Goal: Complete application form

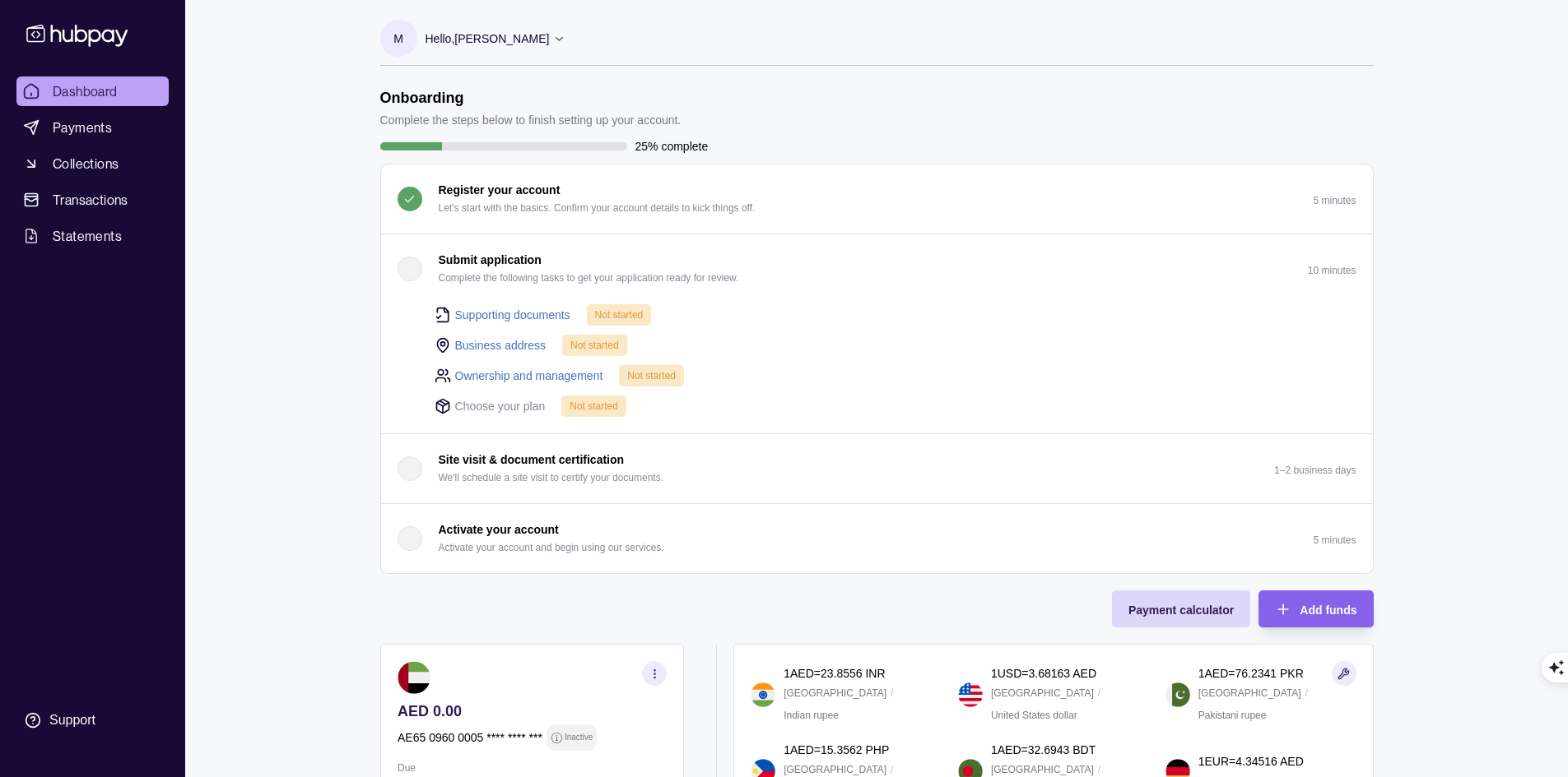
click at [492, 312] on link "Supporting documents" at bounding box center [513, 315] width 115 height 18
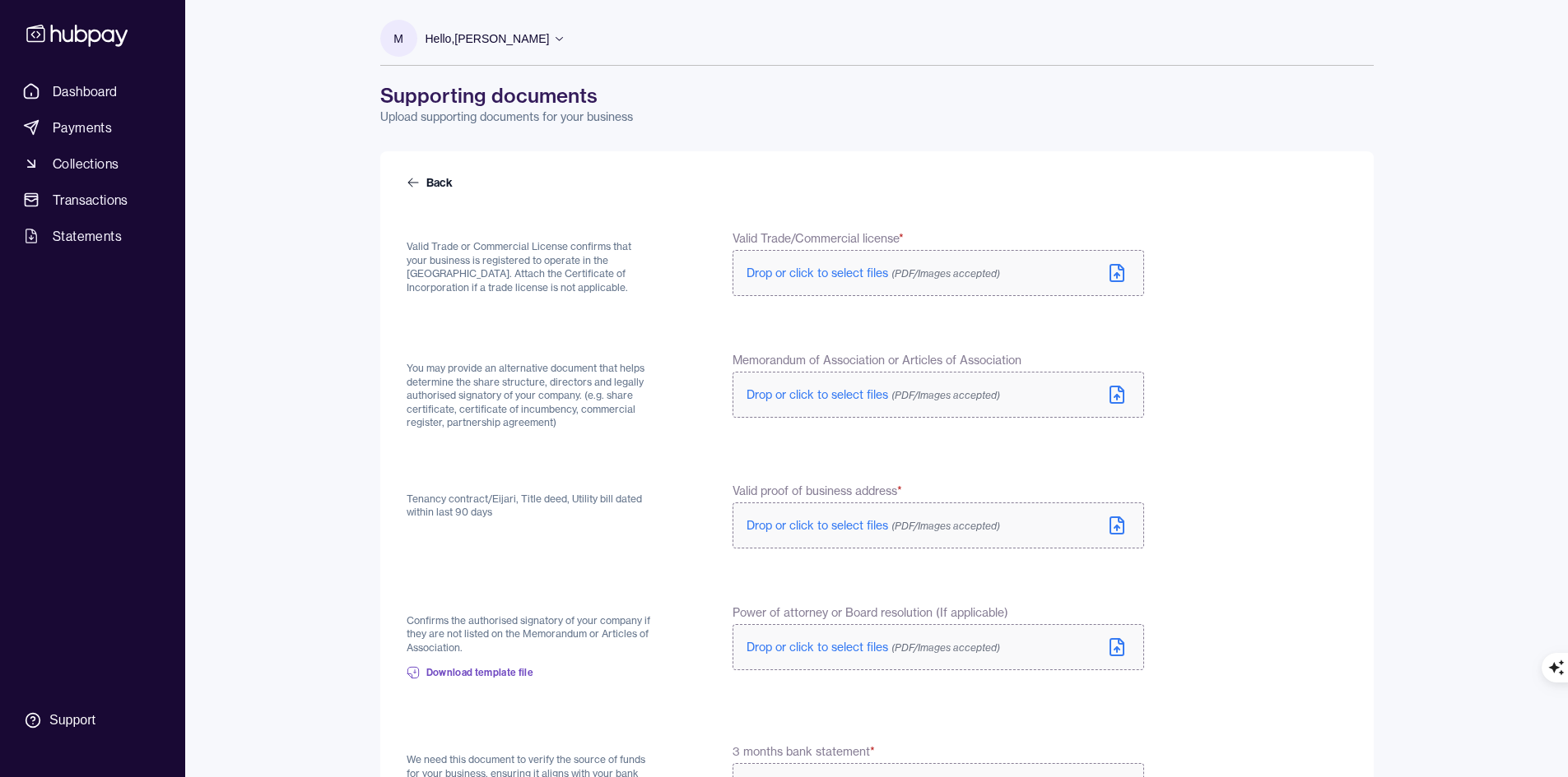
click at [849, 278] on span "Drop or click to select files (PDF/Images accepted)" at bounding box center [873, 273] width 254 height 15
click at [881, 398] on span "Drop or click to select files (PDF/Images accepted)" at bounding box center [873, 398] width 254 height 15
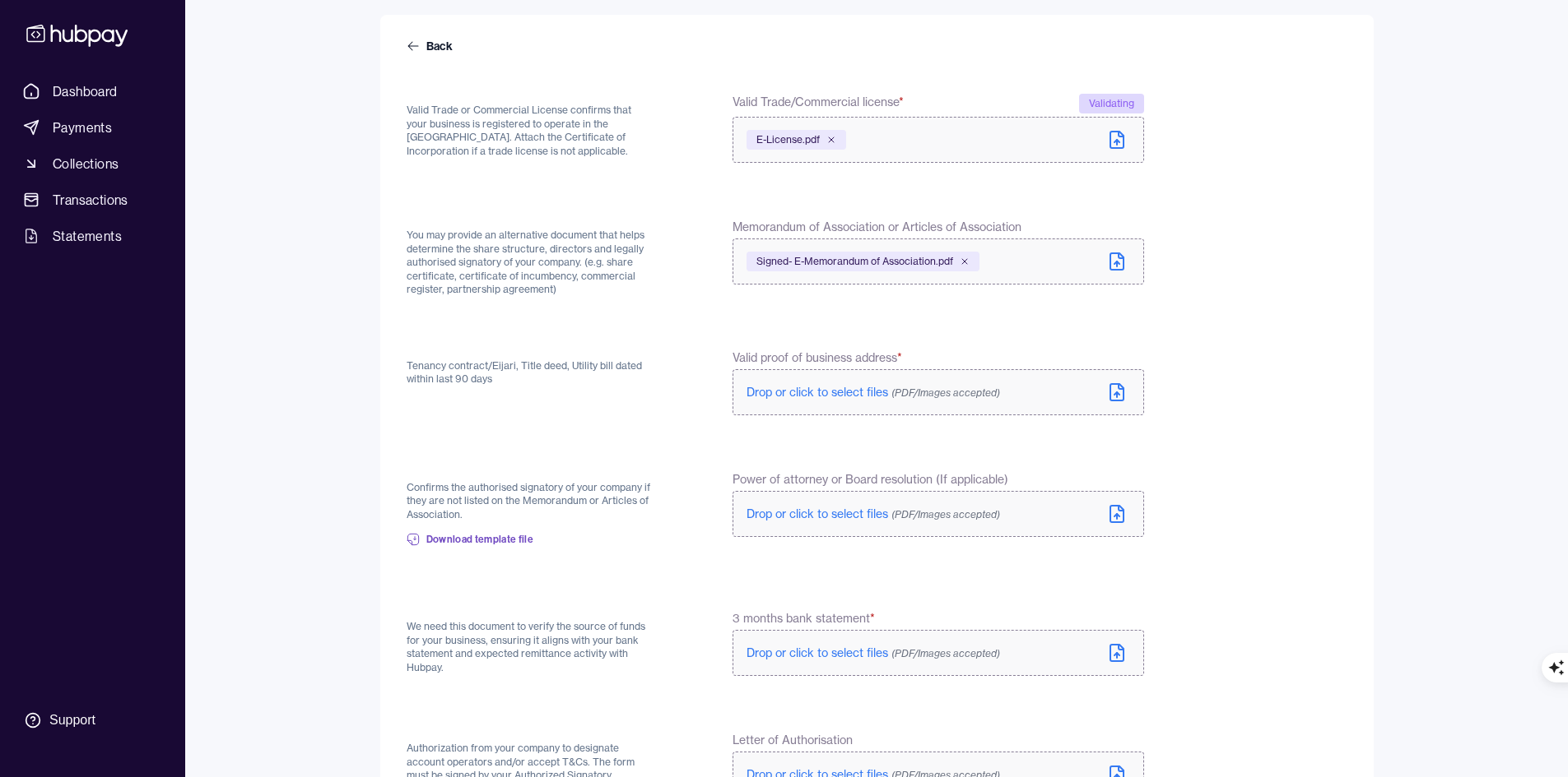
scroll to position [164, 0]
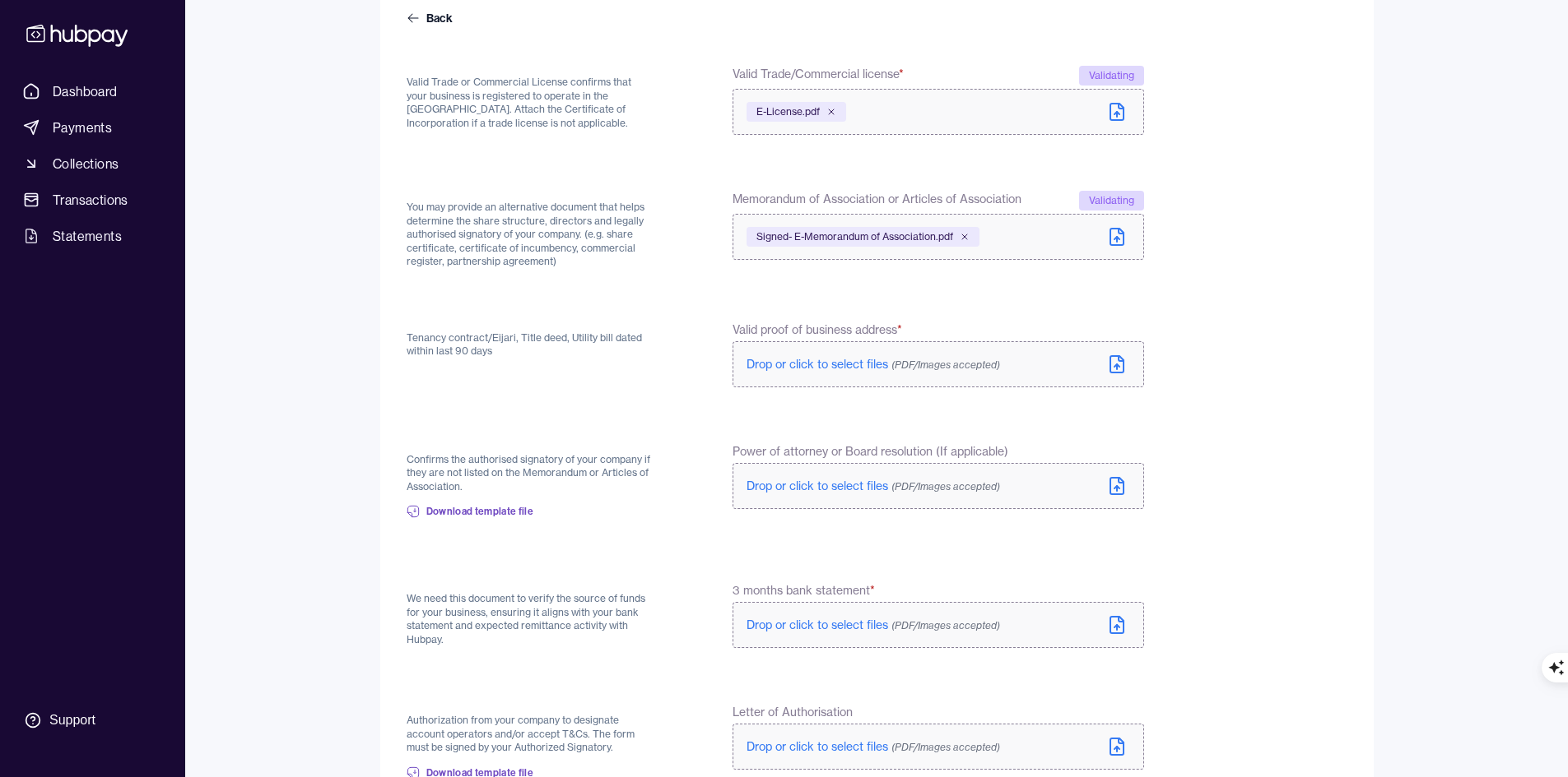
click at [1078, 375] on label "Drop or click to select files (PDF/Images accepted)" at bounding box center [938, 365] width 411 height 46
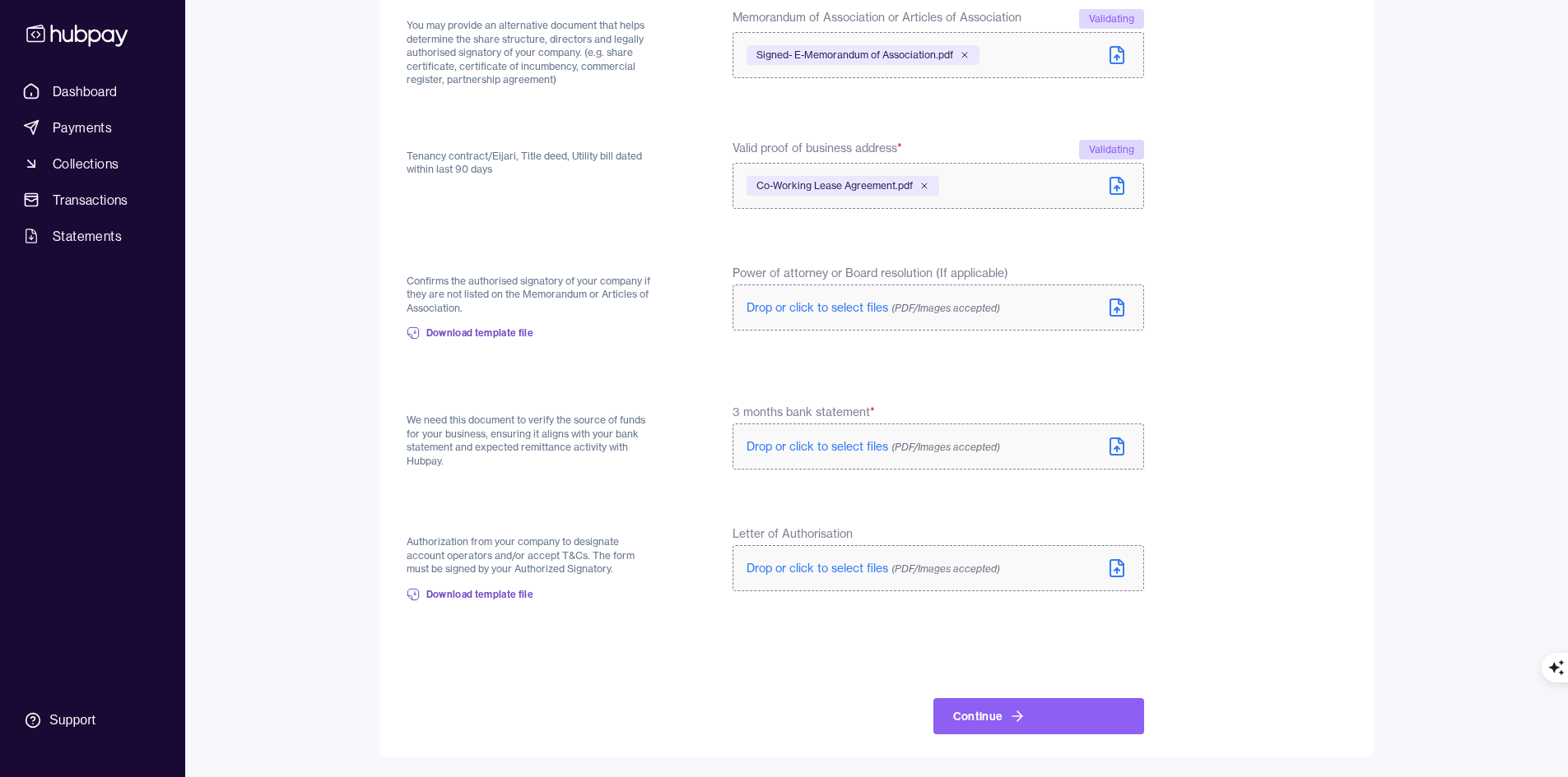
scroll to position [340, 0]
click at [826, 448] on span "Drop or click to select files (PDF/Images accepted)" at bounding box center [873, 447] width 254 height 15
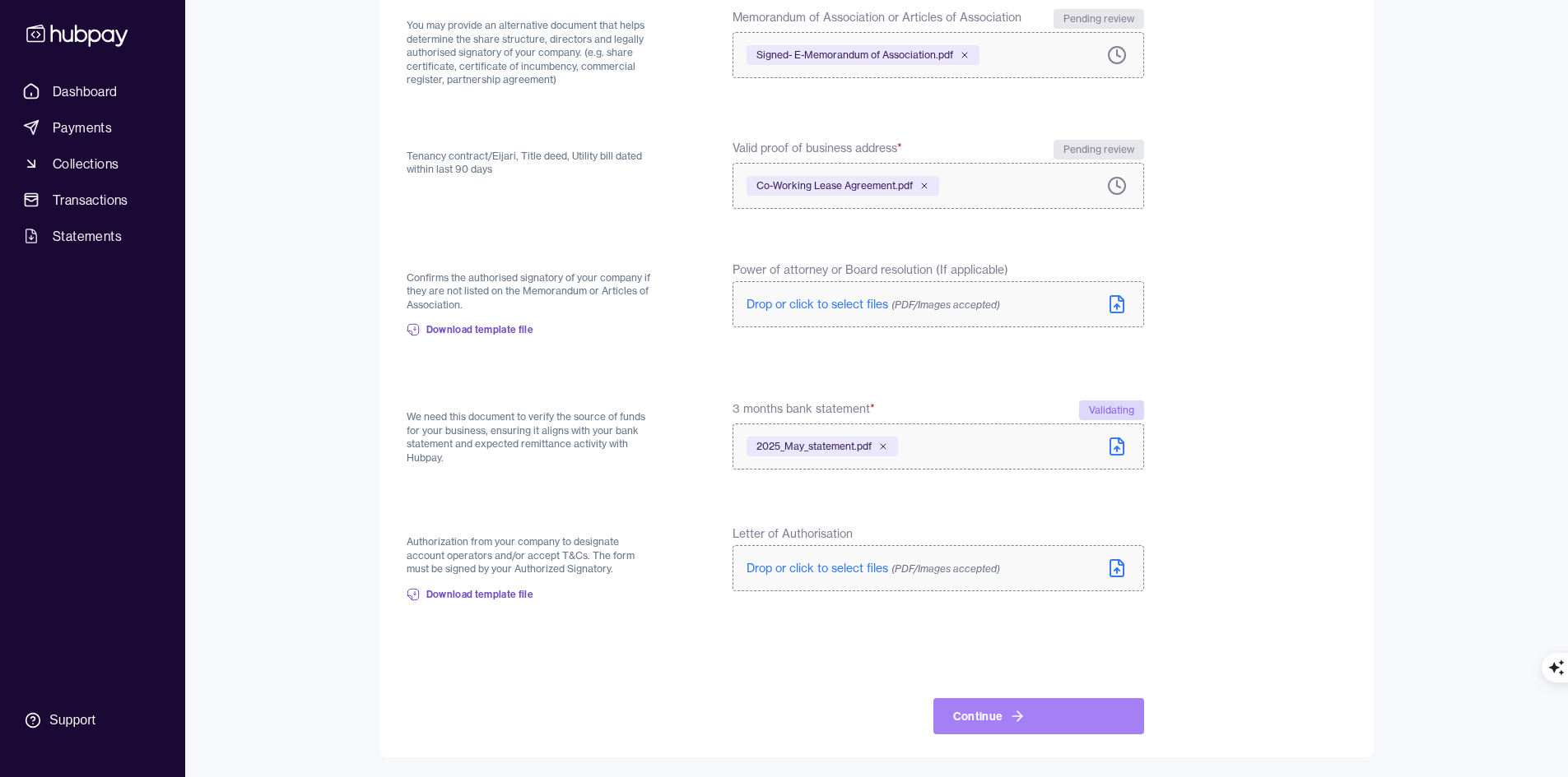
click at [1024, 711] on icon at bounding box center [1017, 717] width 17 height 17
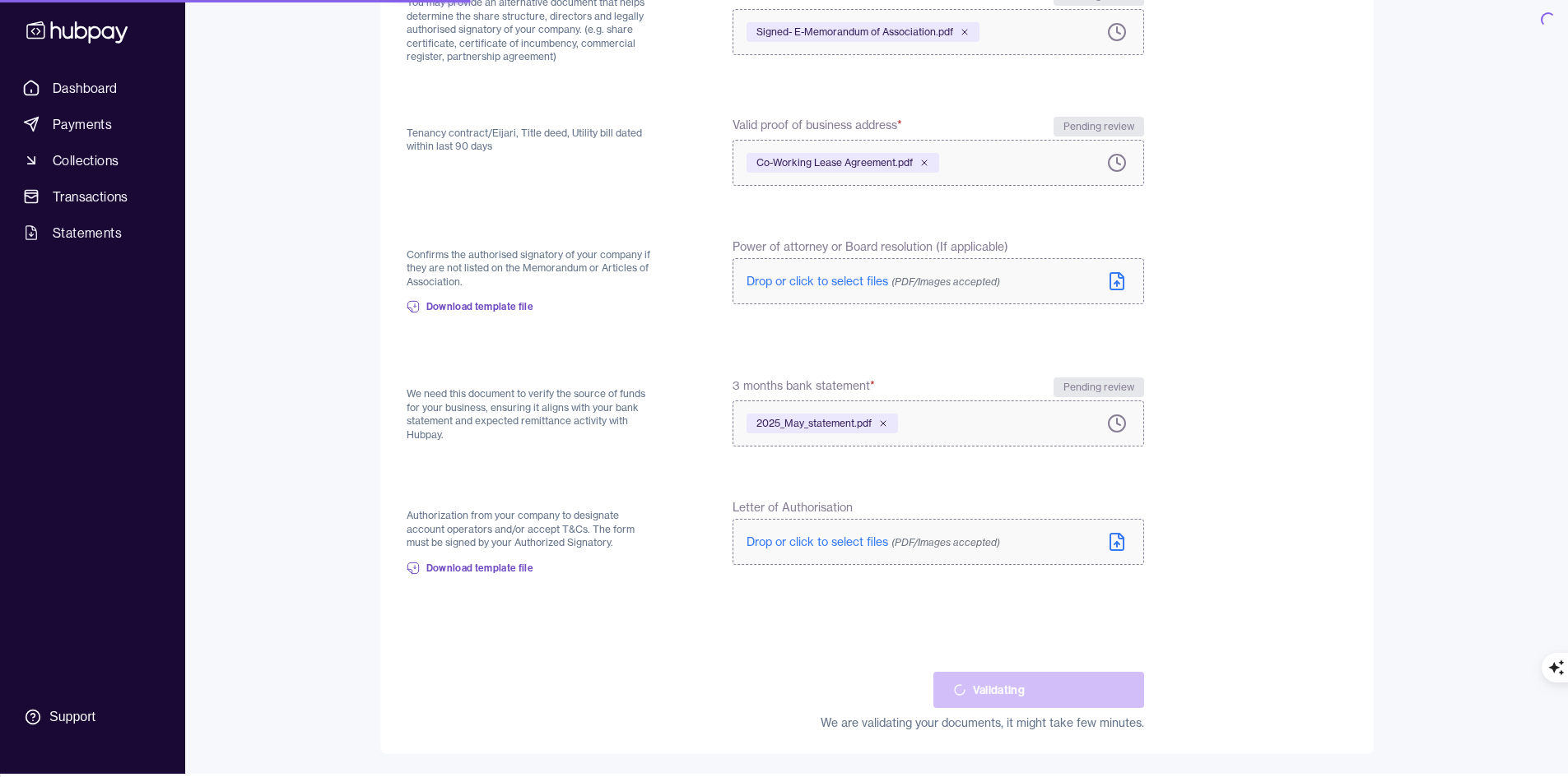
scroll to position [363, 0]
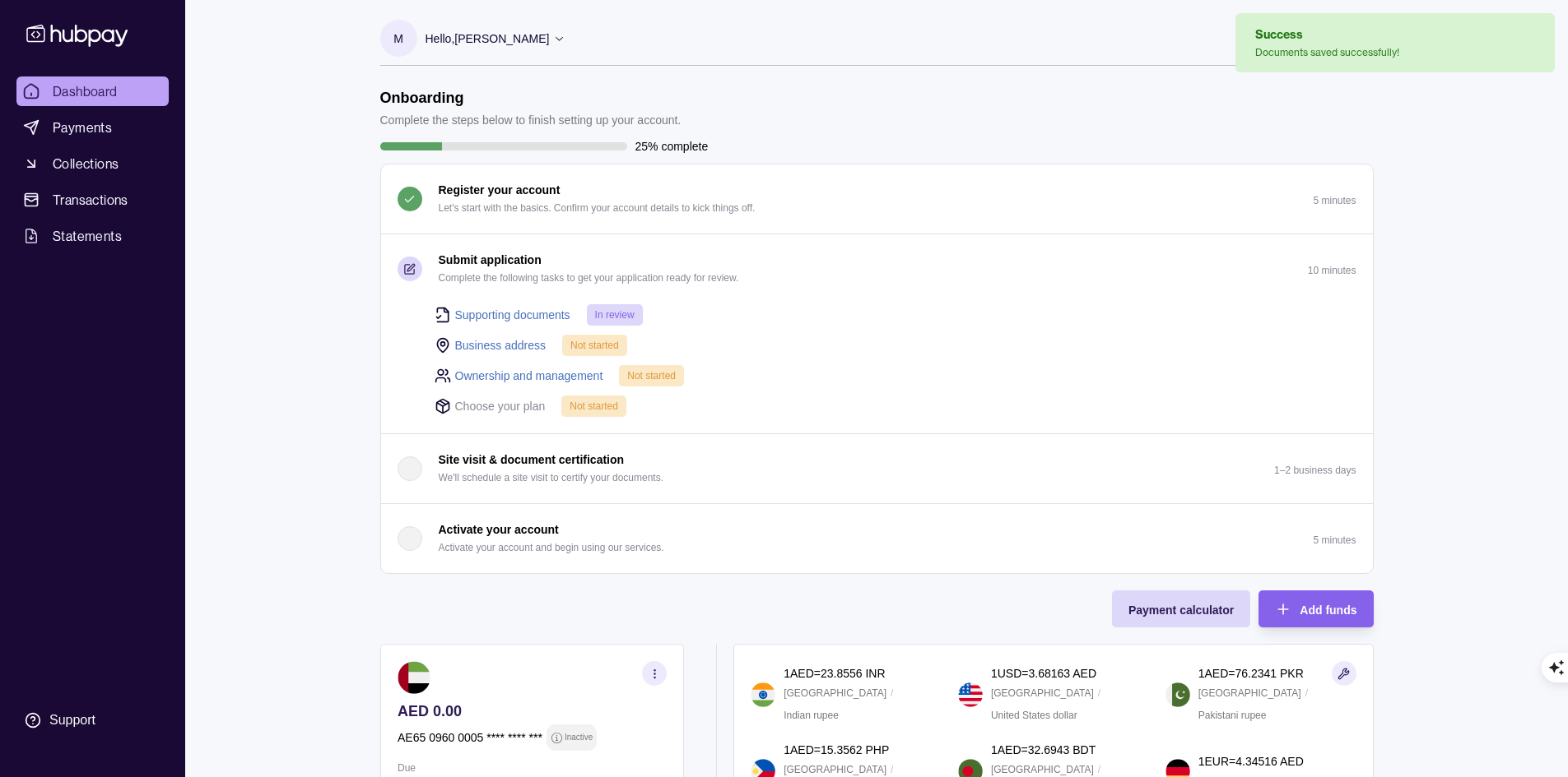
click at [502, 342] on link "Business address" at bounding box center [501, 344] width 91 height 18
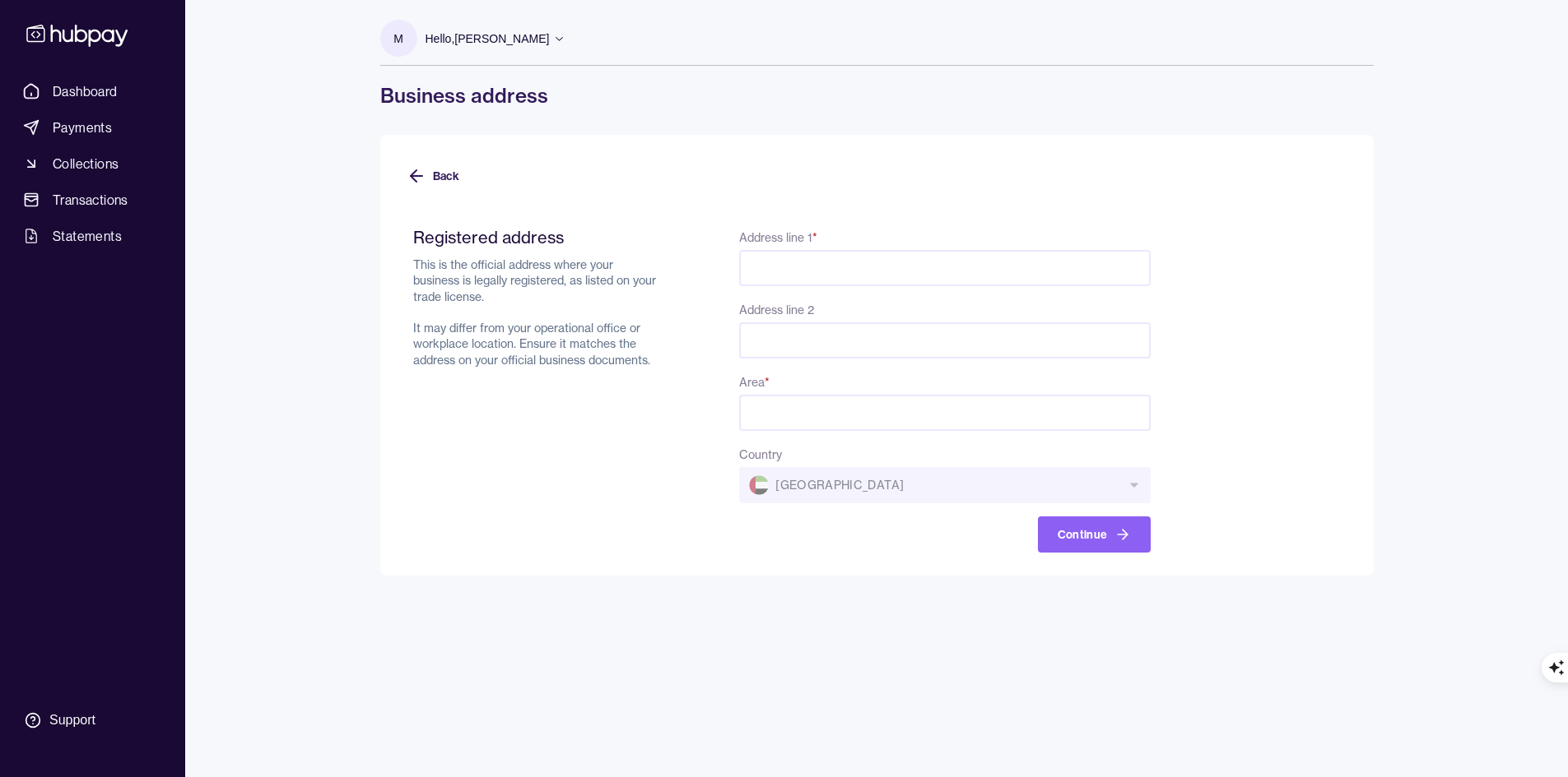
click at [807, 284] on input "Address line 1 *" at bounding box center [945, 267] width 411 height 36
paste input "**********"
type input "**********"
click at [809, 406] on input "Area *" at bounding box center [945, 412] width 411 height 36
paste input "**********"
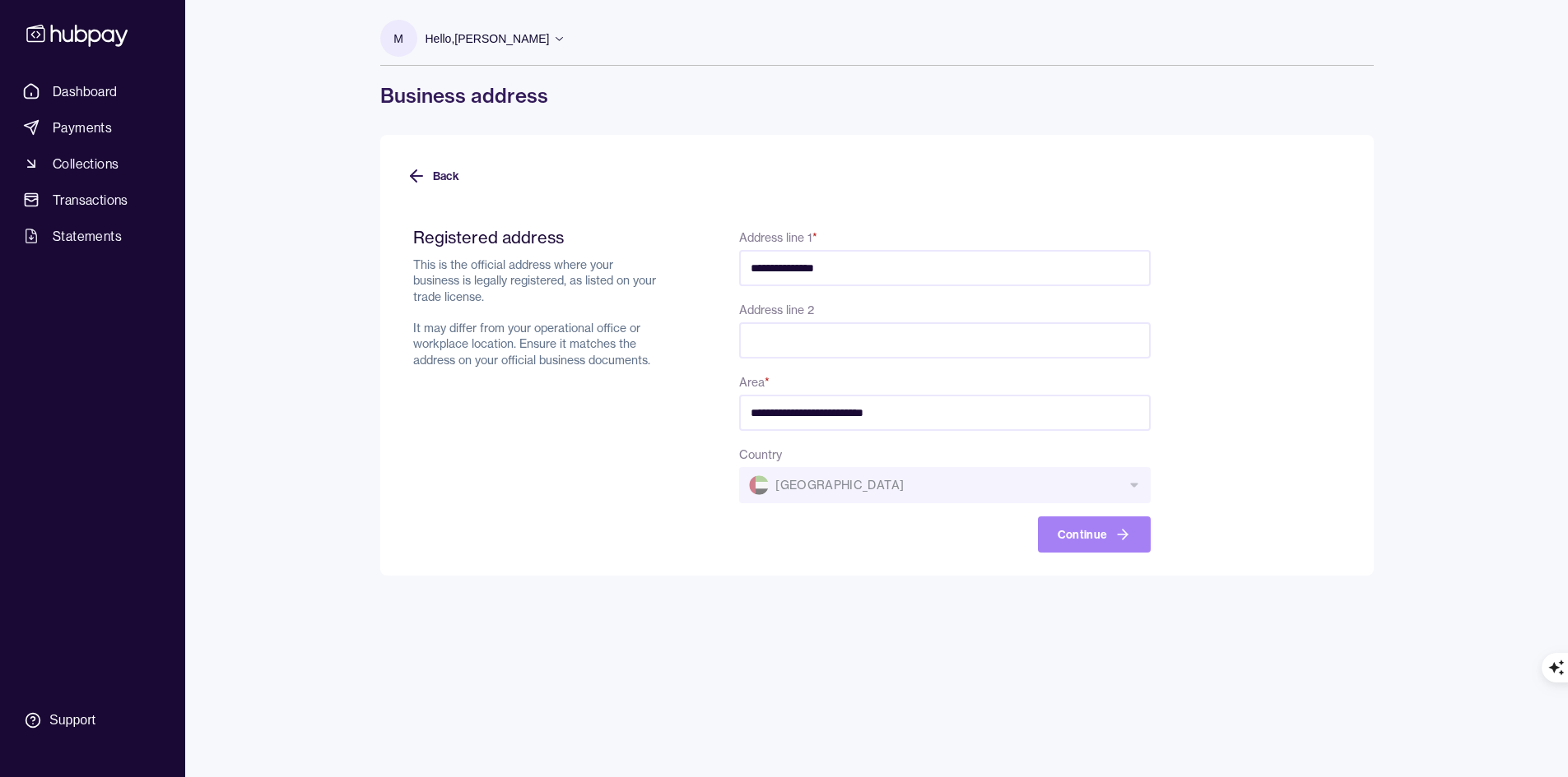
type input "**********"
click at [1094, 538] on button "Continue" at bounding box center [1093, 534] width 112 height 36
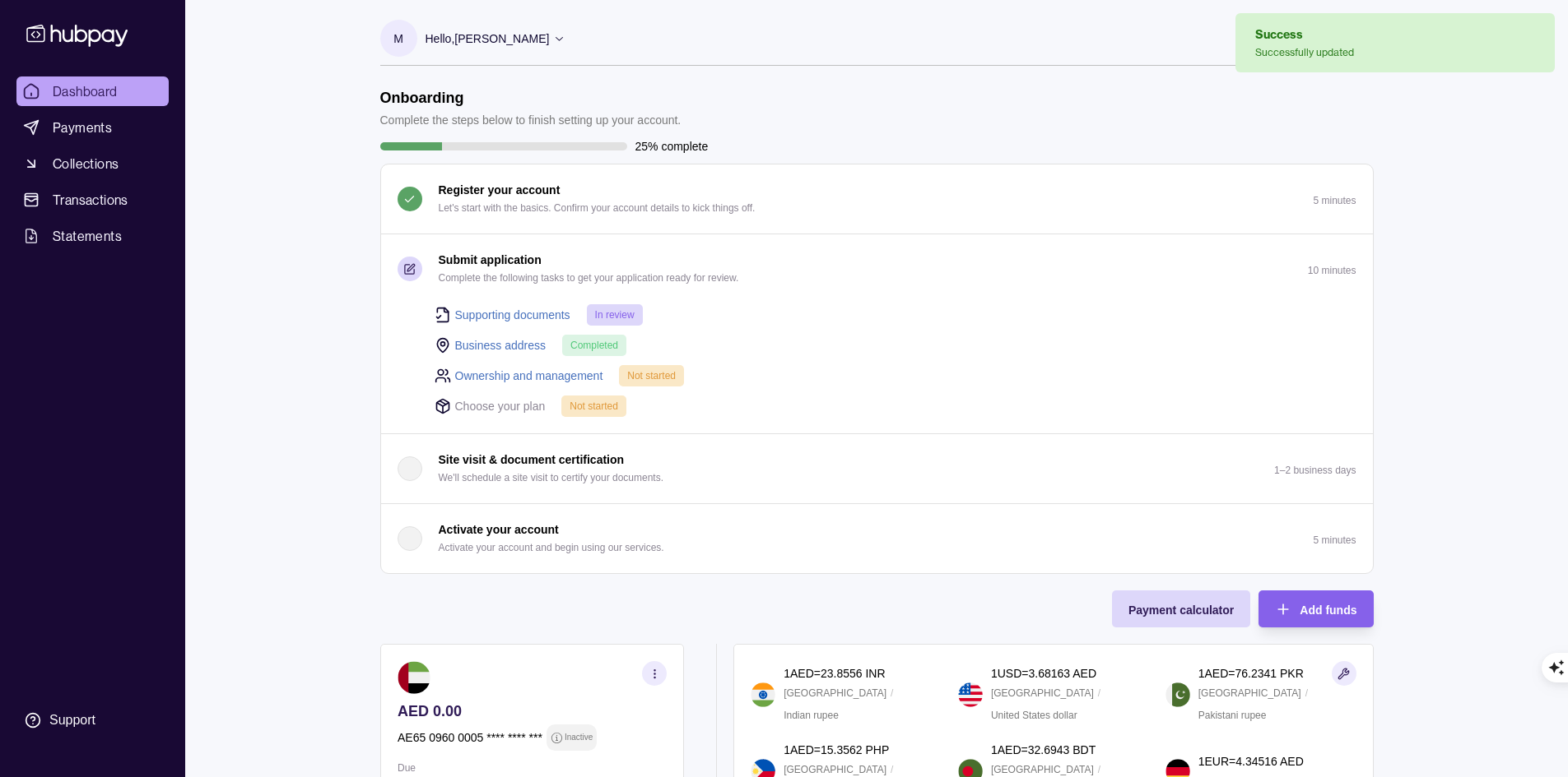
click at [563, 373] on link "Ownership and management" at bounding box center [529, 375] width 148 height 18
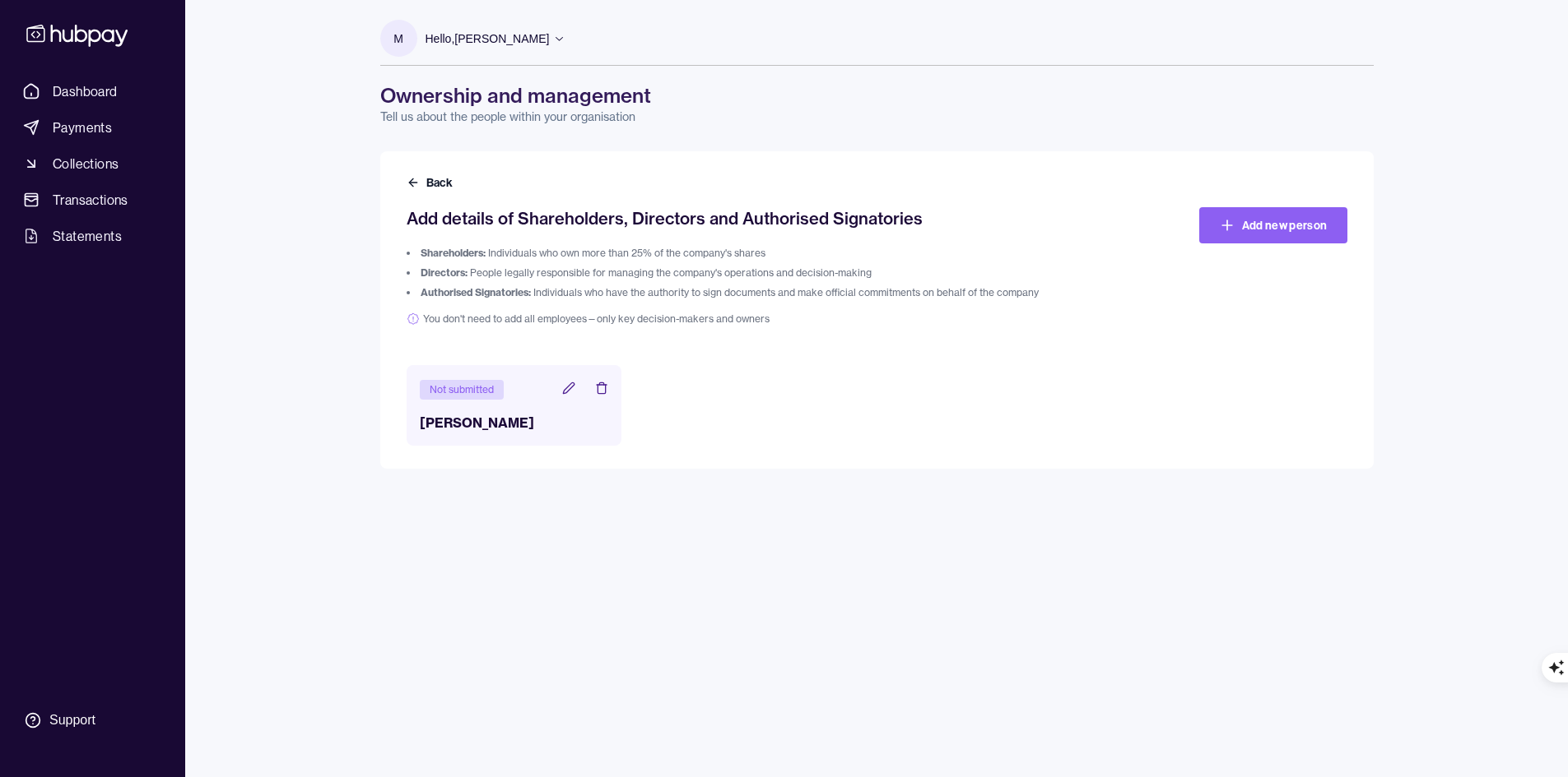
click at [464, 411] on div "Not submitted Mike Sorce" at bounding box center [515, 405] width 216 height 81
click at [459, 394] on div "Not submitted" at bounding box center [462, 389] width 84 height 19
click at [567, 386] on icon at bounding box center [568, 388] width 13 height 13
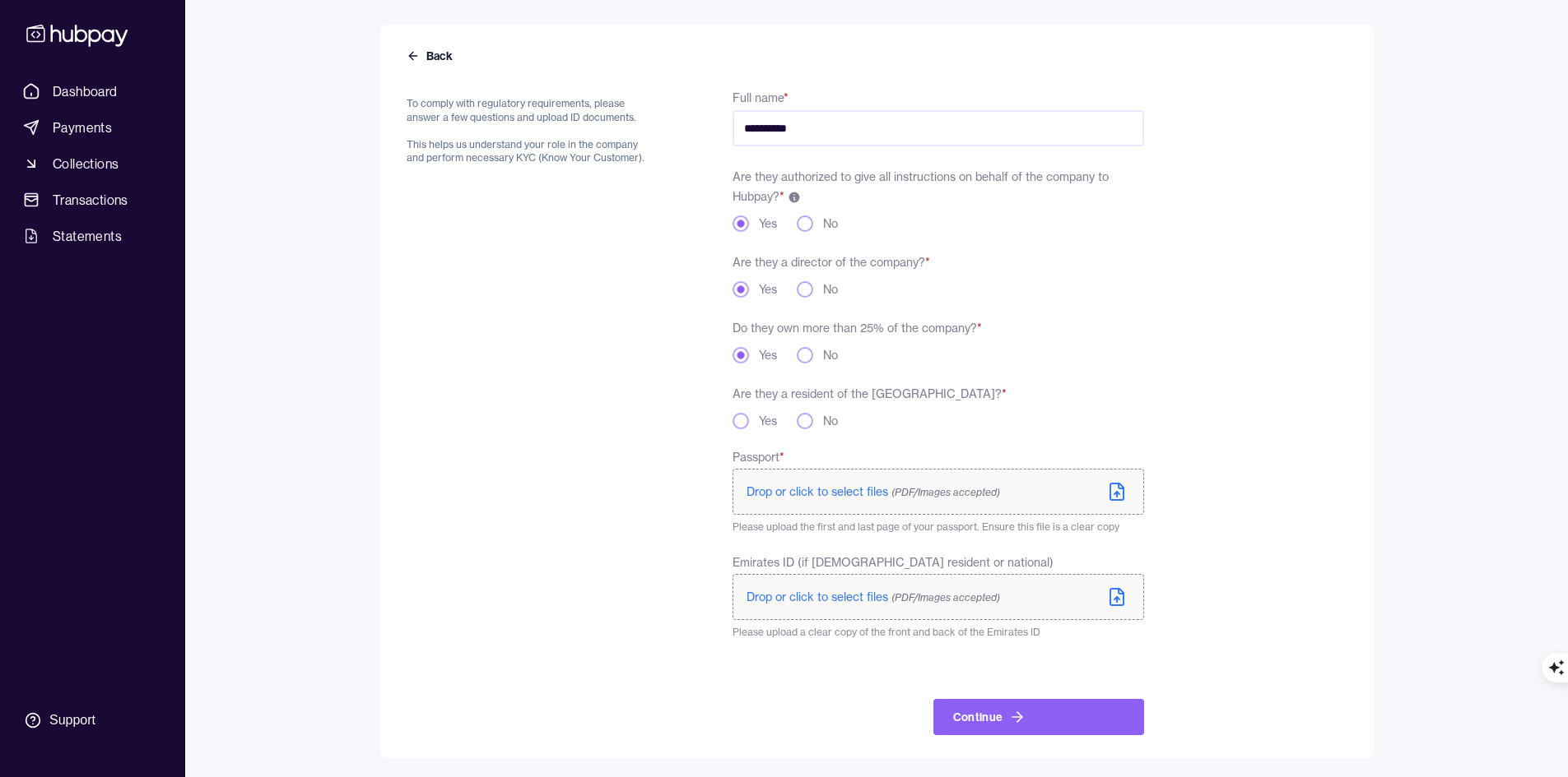
scroll to position [127, 0]
click at [811, 495] on span "Drop or click to select files (PDF/Images accepted)" at bounding box center [873, 491] width 254 height 15
click at [1235, 309] on form "**********" at bounding box center [877, 400] width 941 height 667
click at [1044, 480] on label "Drop or click to select files (PDF/Images accepted)" at bounding box center [938, 491] width 411 height 46
click at [834, 602] on p "Drop or click to select files (PDF/Images accepted)" at bounding box center [873, 597] width 254 height 17
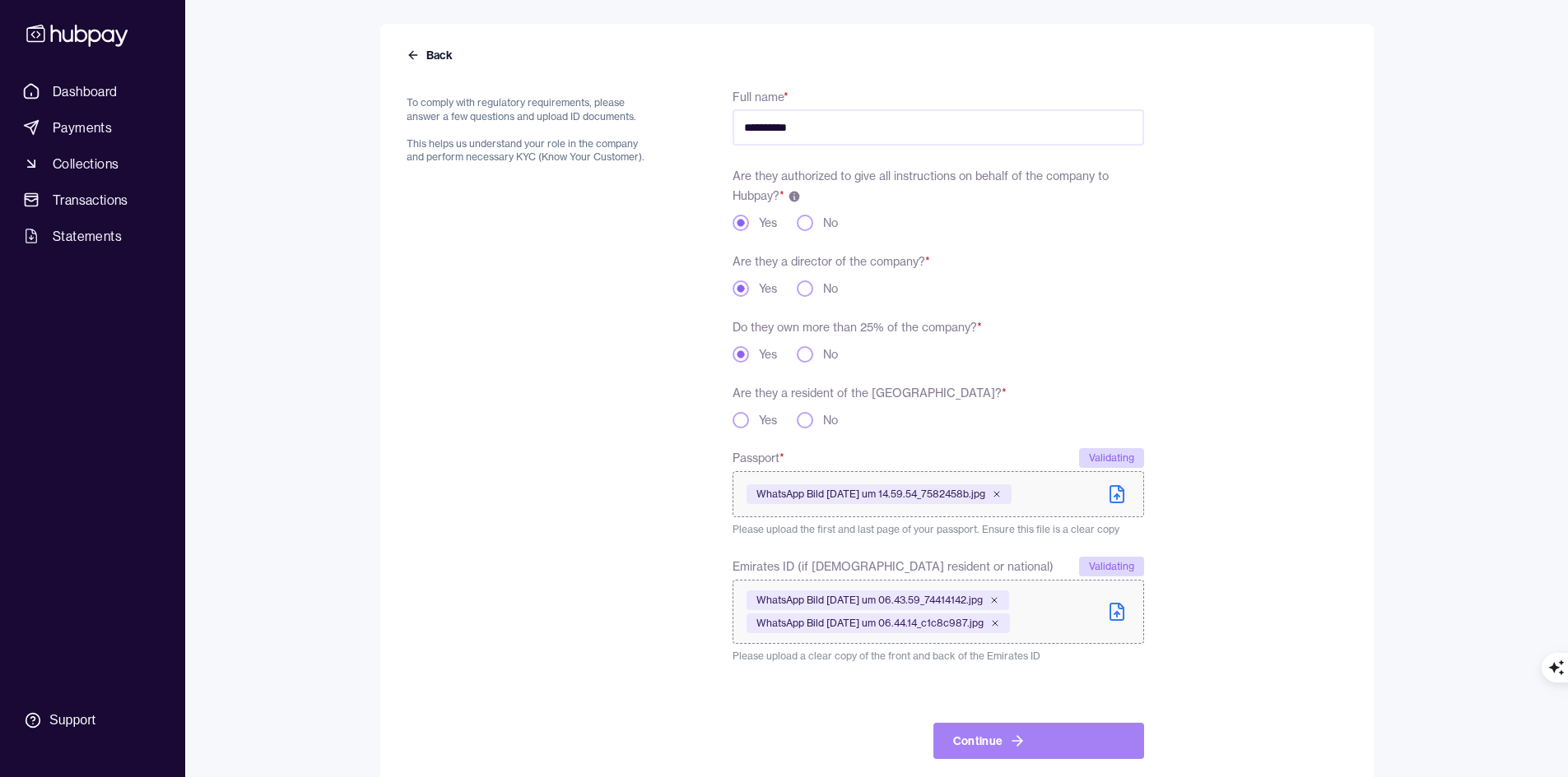
click at [1014, 732] on button "Continue" at bounding box center [1039, 741] width 211 height 36
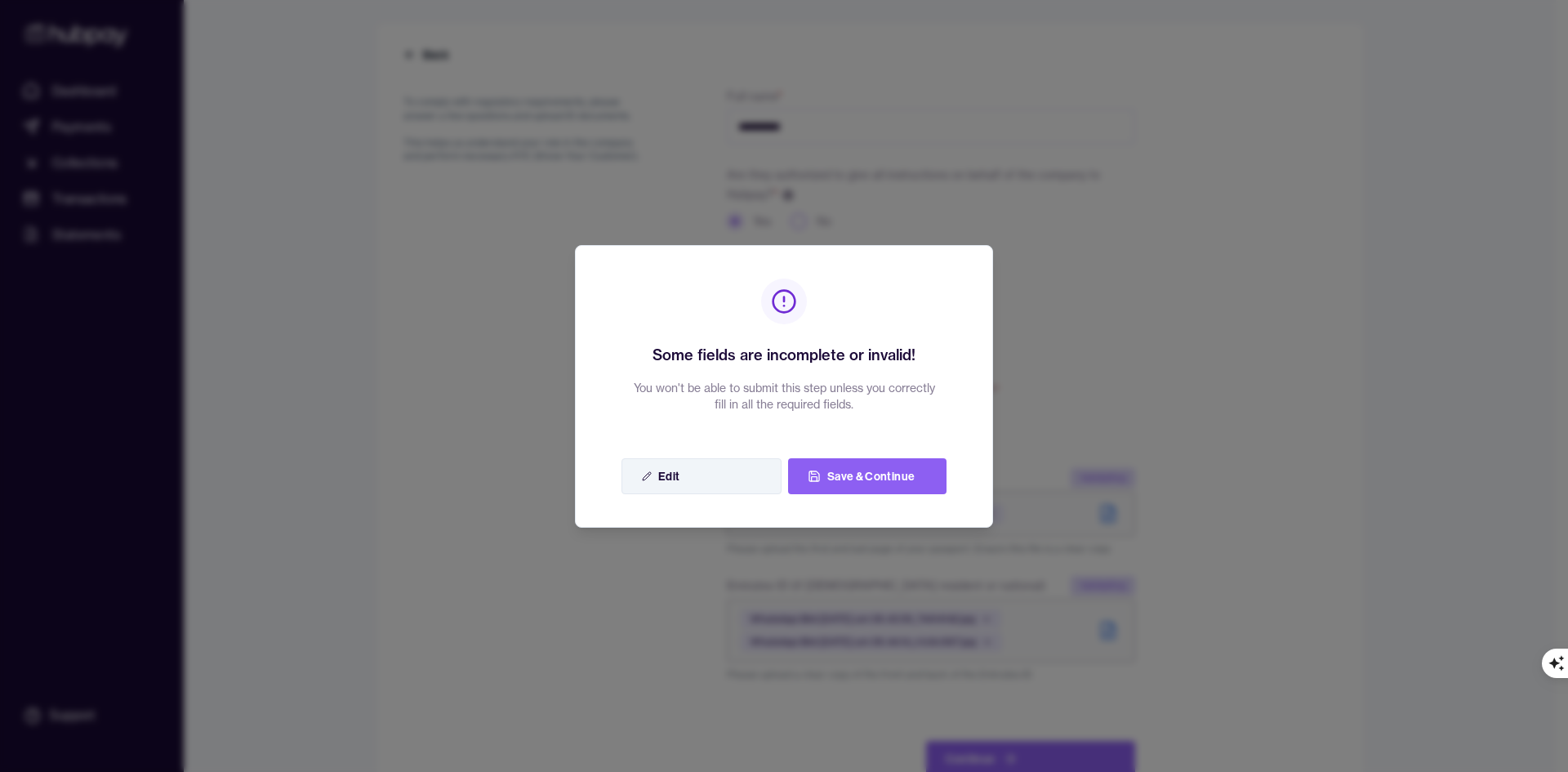
click at [754, 477] on button "Edit" at bounding box center [701, 476] width 160 height 36
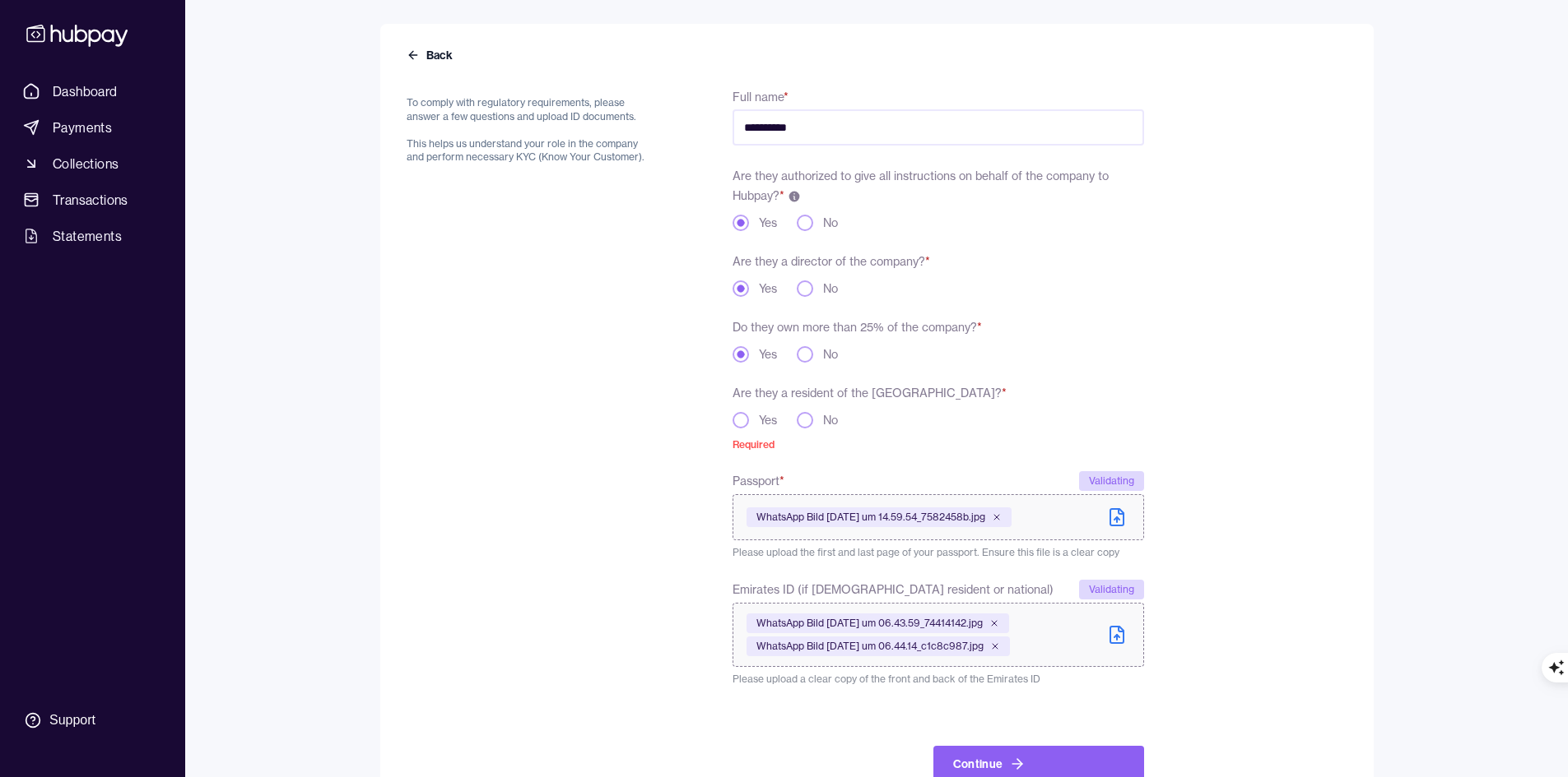
click at [738, 422] on button "Yes" at bounding box center [741, 421] width 17 height 17
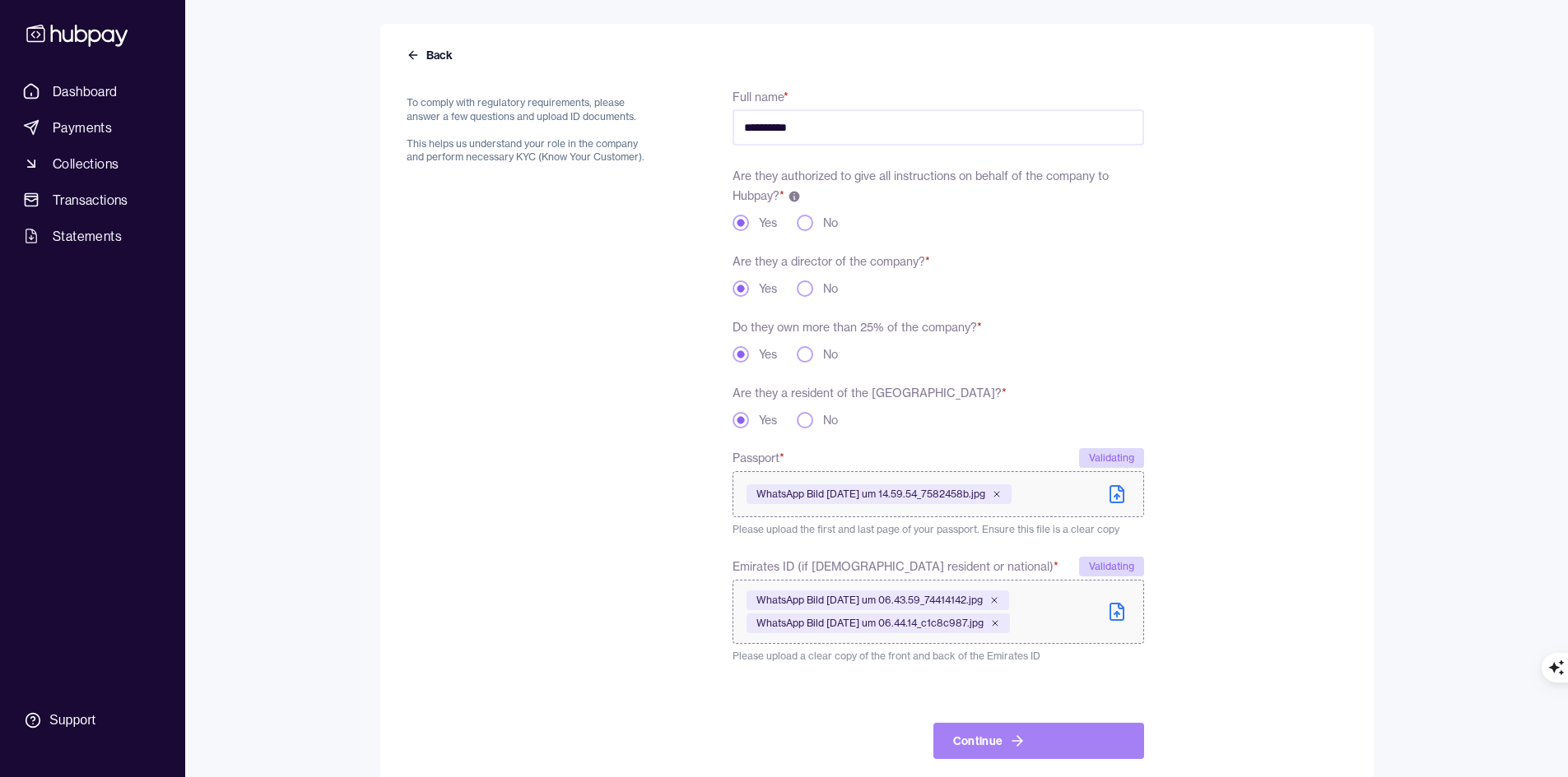
click at [1058, 725] on button "Continue" at bounding box center [1039, 741] width 211 height 36
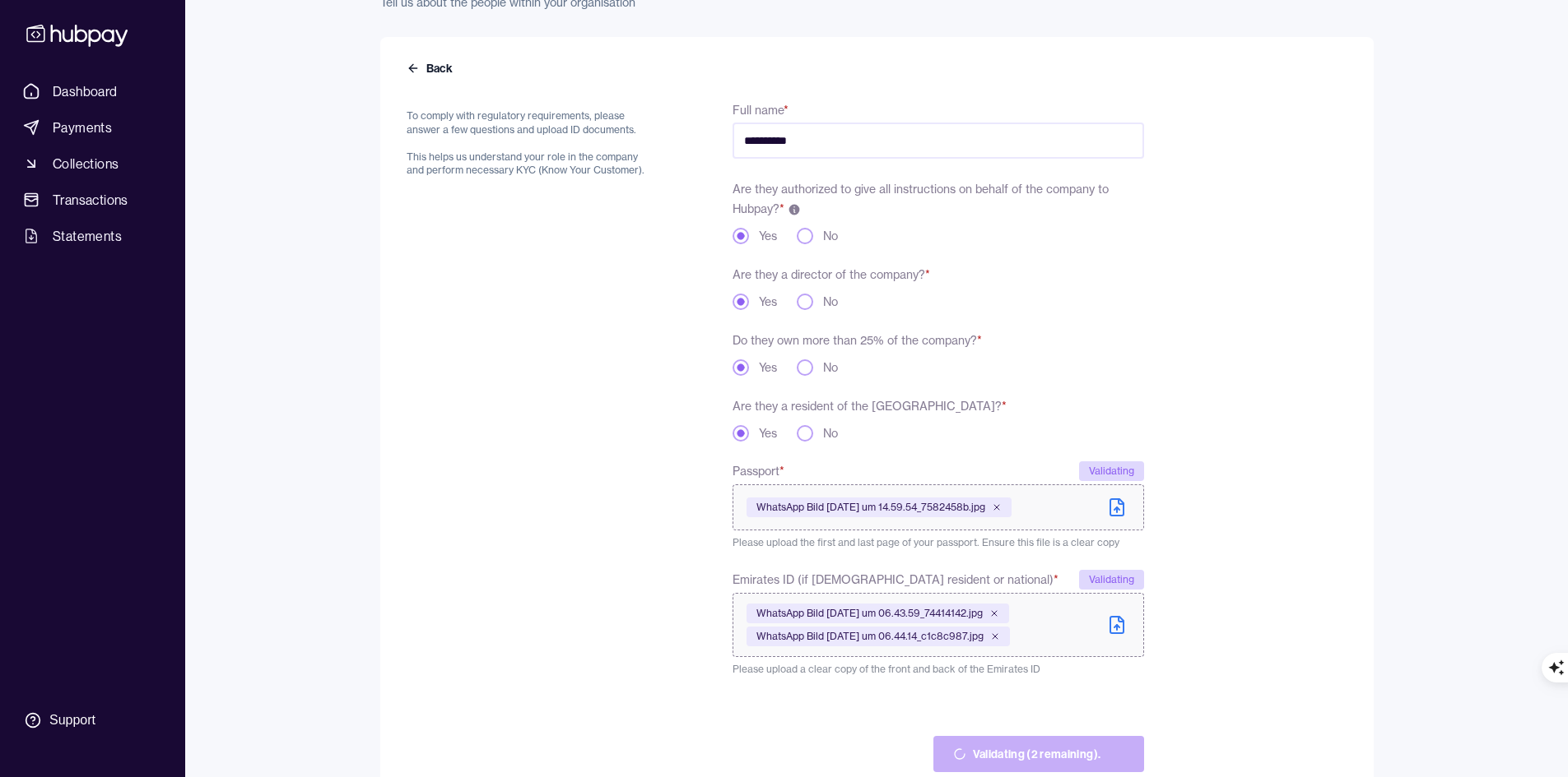
scroll to position [188, 0]
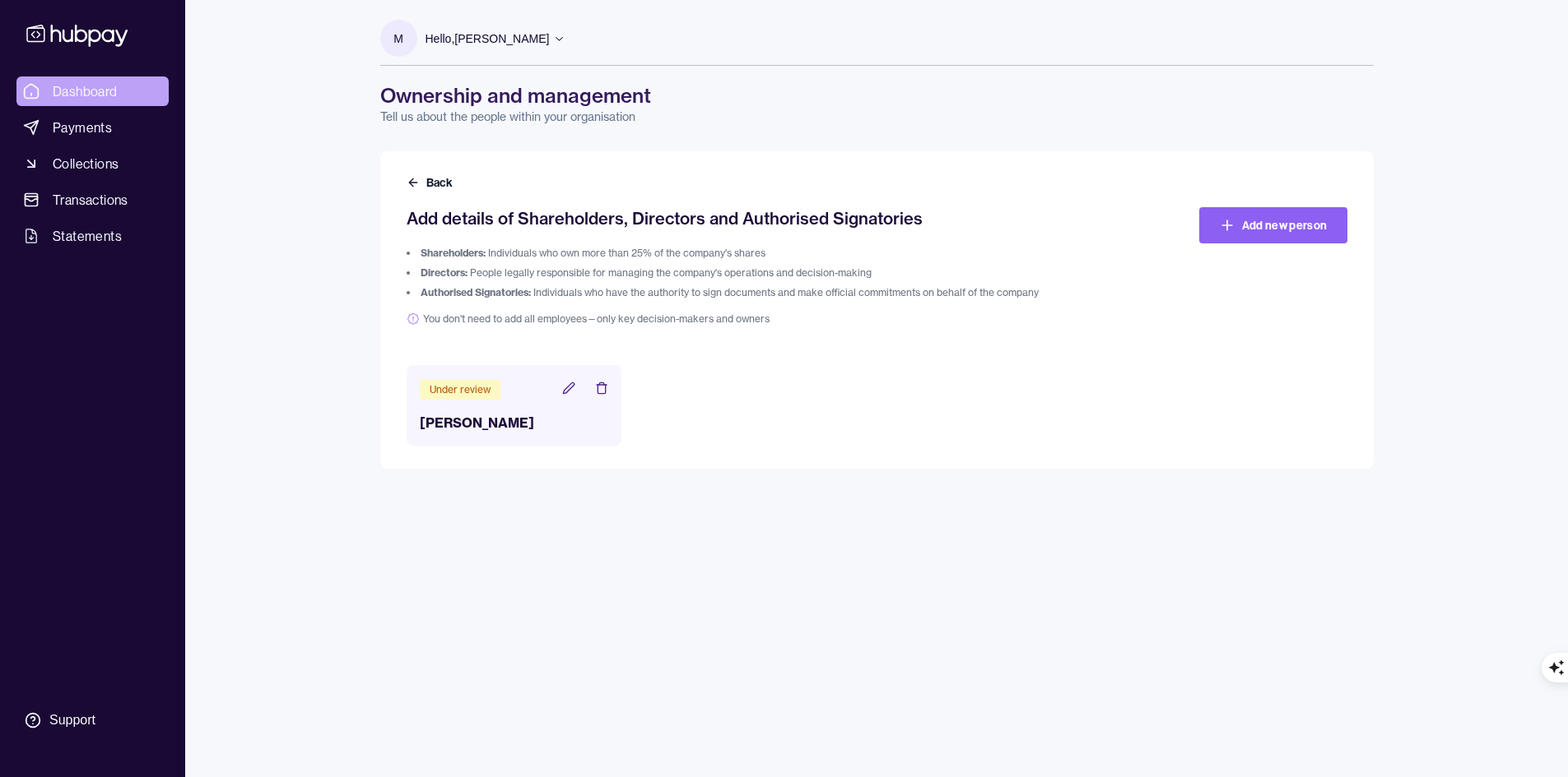
click at [108, 86] on span "Dashboard" at bounding box center [85, 91] width 65 height 19
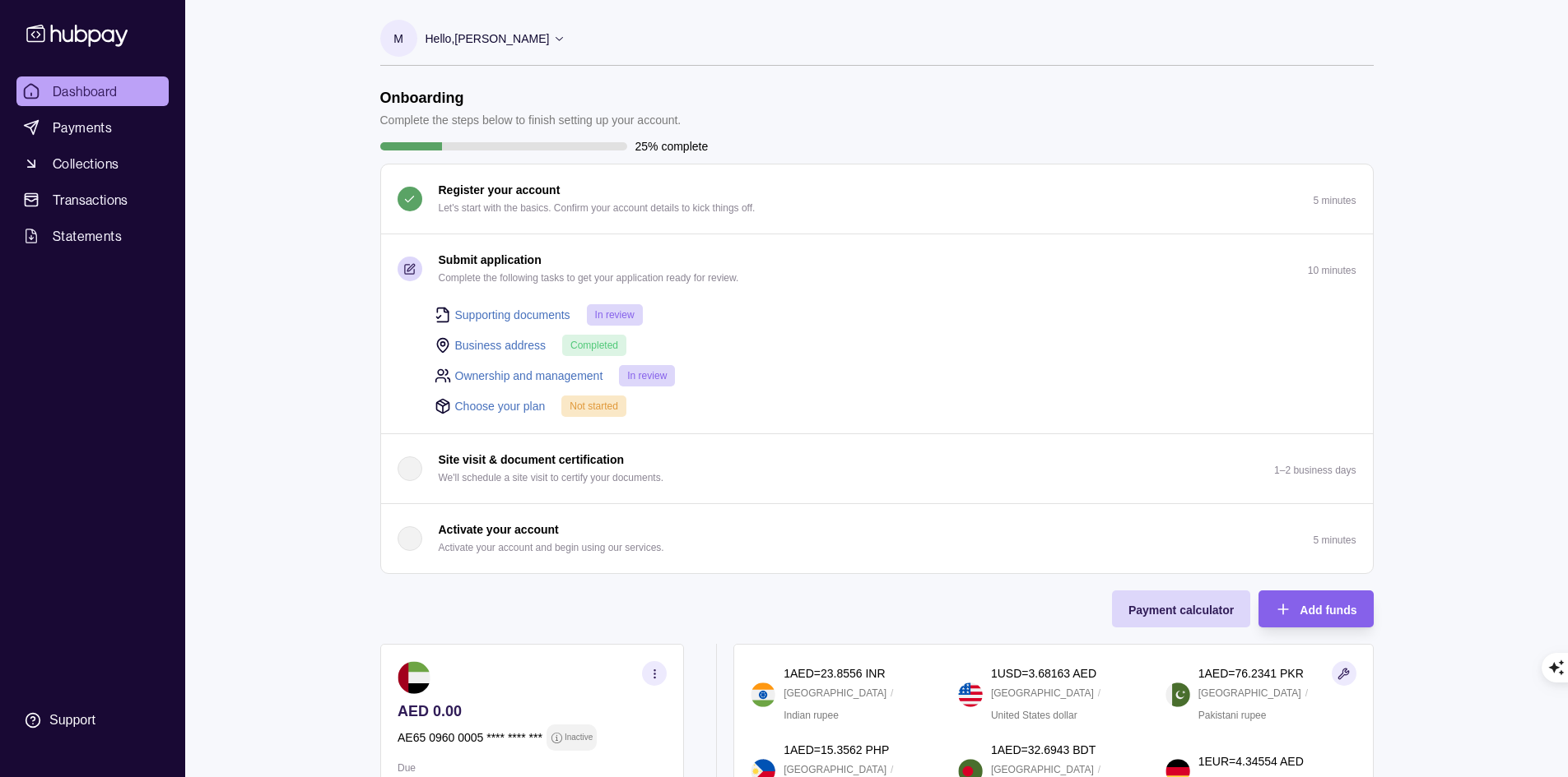
click at [512, 405] on link "Choose your plan" at bounding box center [500, 406] width 90 height 18
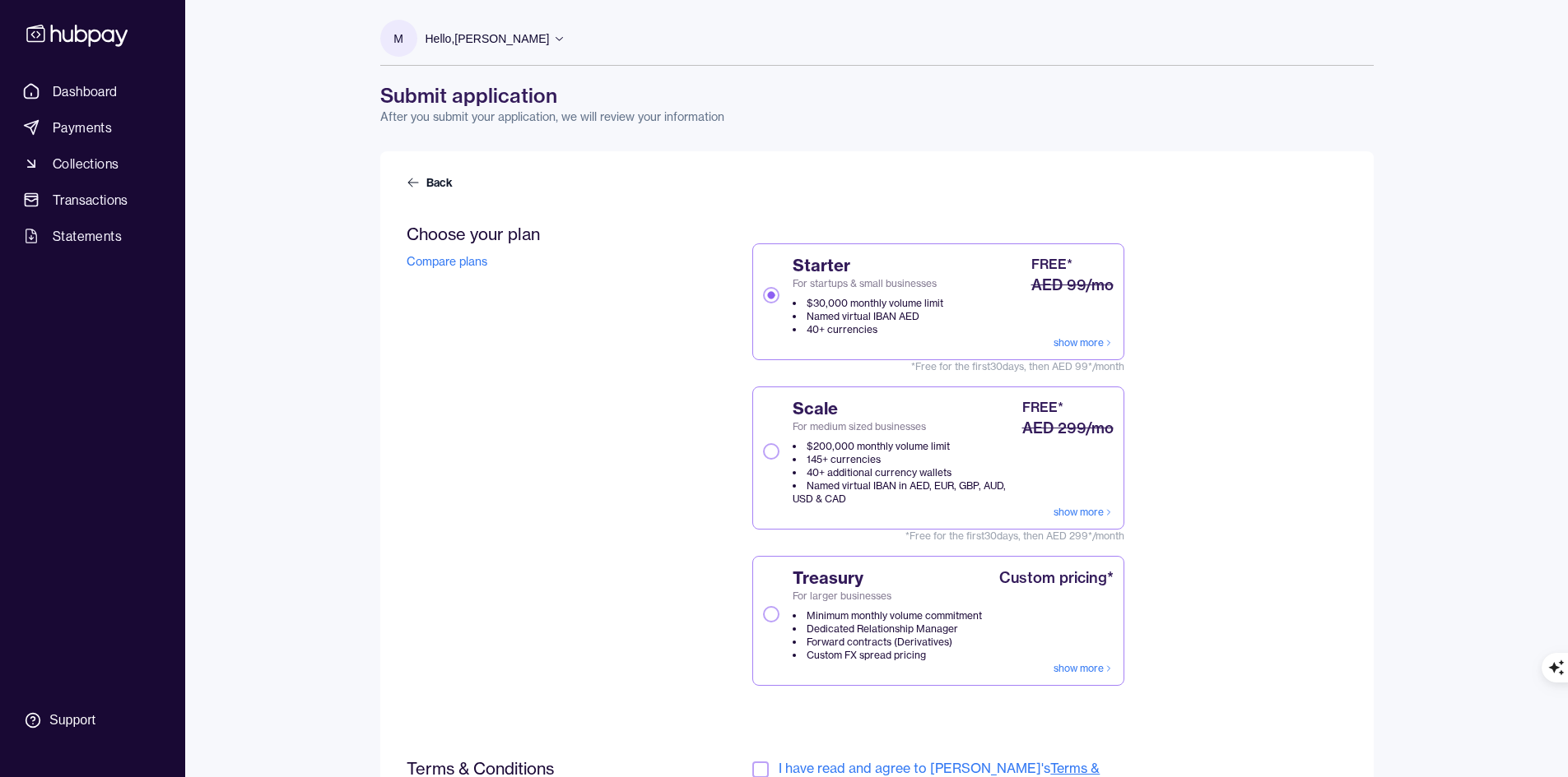
click at [794, 447] on li "$200,000 monthly volume limit" at bounding box center [905, 447] width 226 height 13
click at [779, 447] on button "Scale For medium sized businesses $200,000 monthly volume limit 145+ currencies…" at bounding box center [771, 452] width 17 height 17
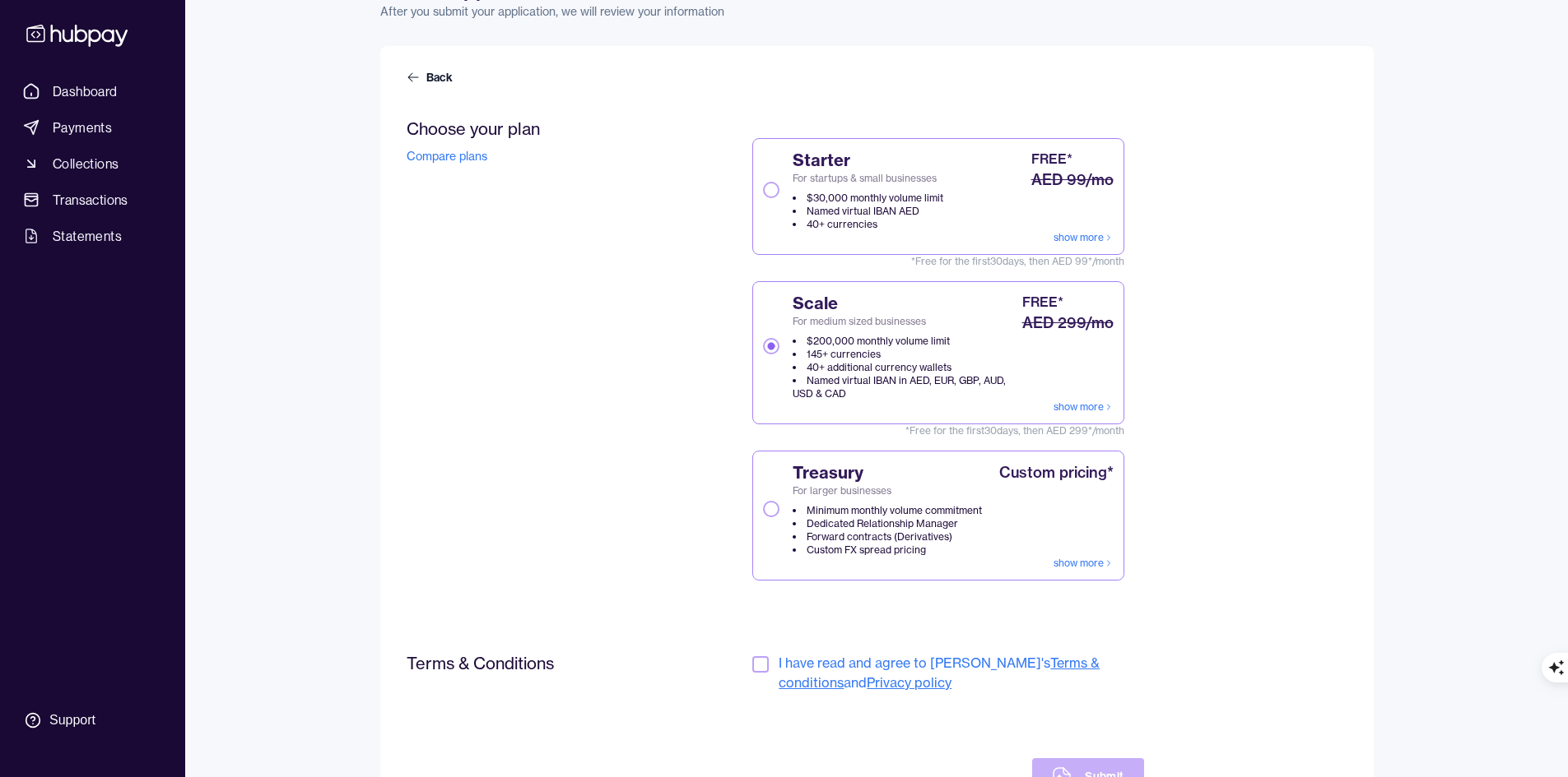
scroll to position [164, 0]
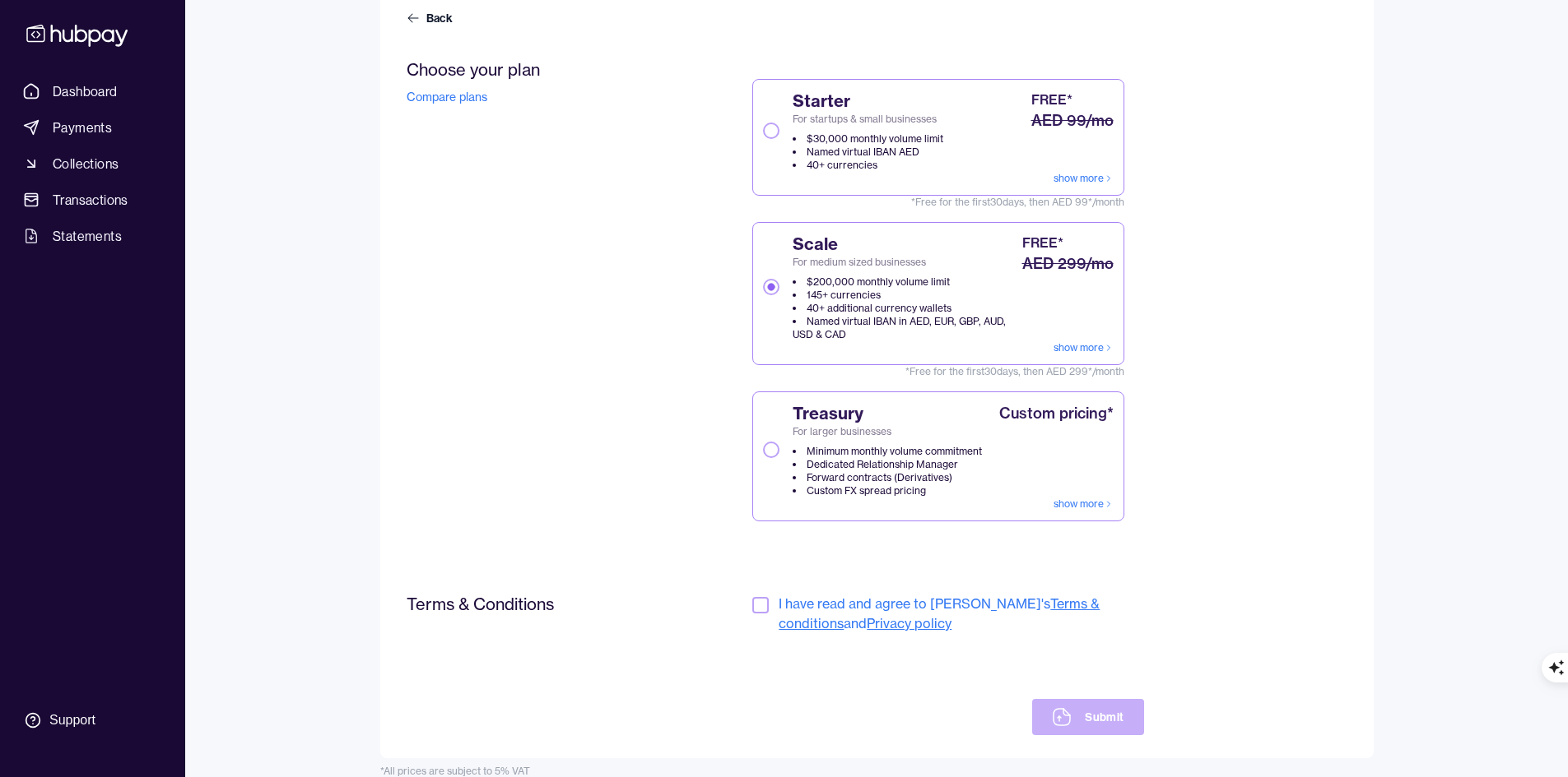
click at [755, 596] on div "Terms & Conditions I have read and agree to Hubpay's Terms & conditions and Pri…" at bounding box center [776, 665] width 738 height 141
click at [764, 599] on button "button" at bounding box center [761, 605] width 17 height 17
click at [1103, 717] on button "Submit" at bounding box center [1088, 717] width 111 height 36
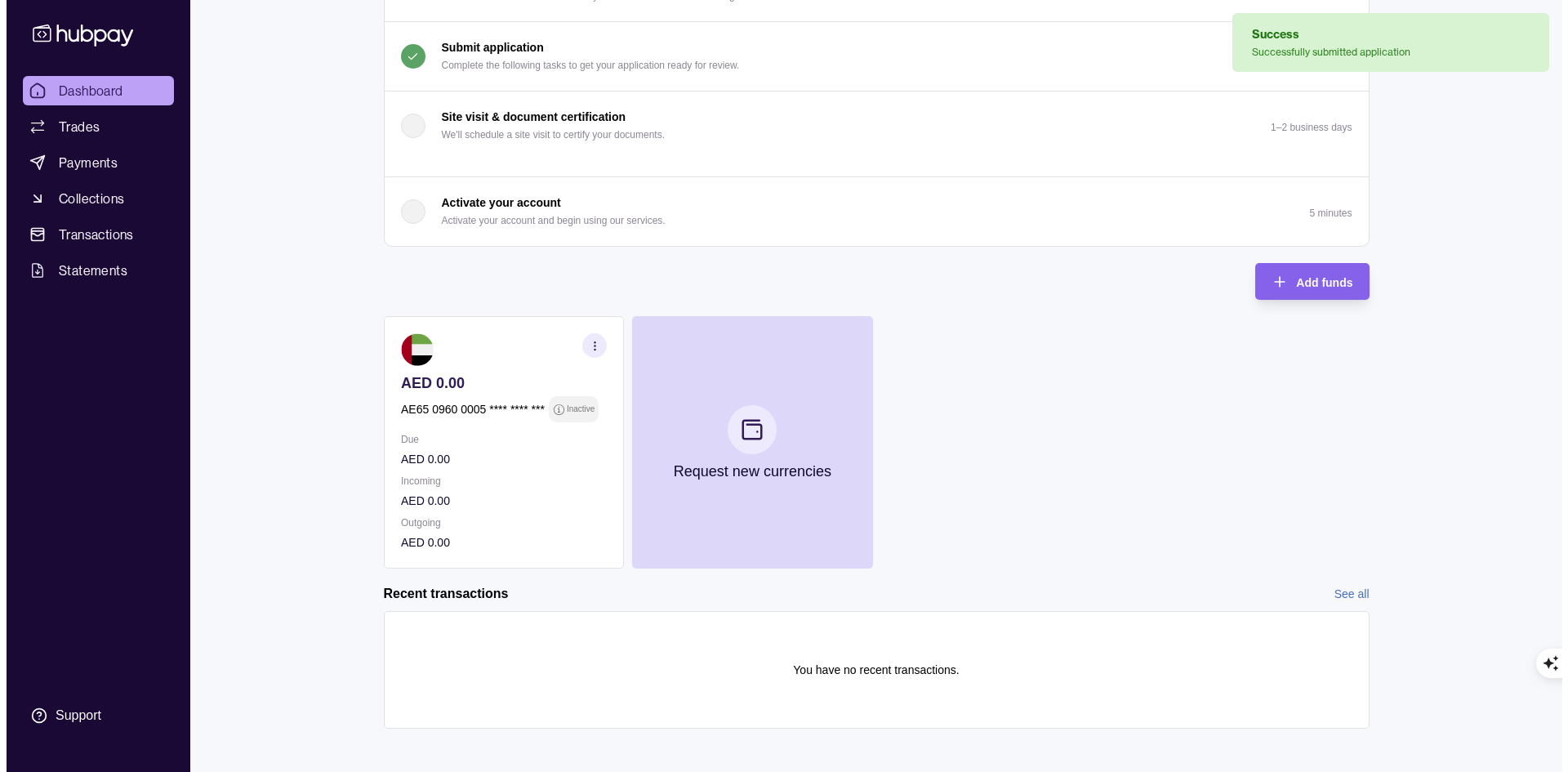
scroll to position [220, 0]
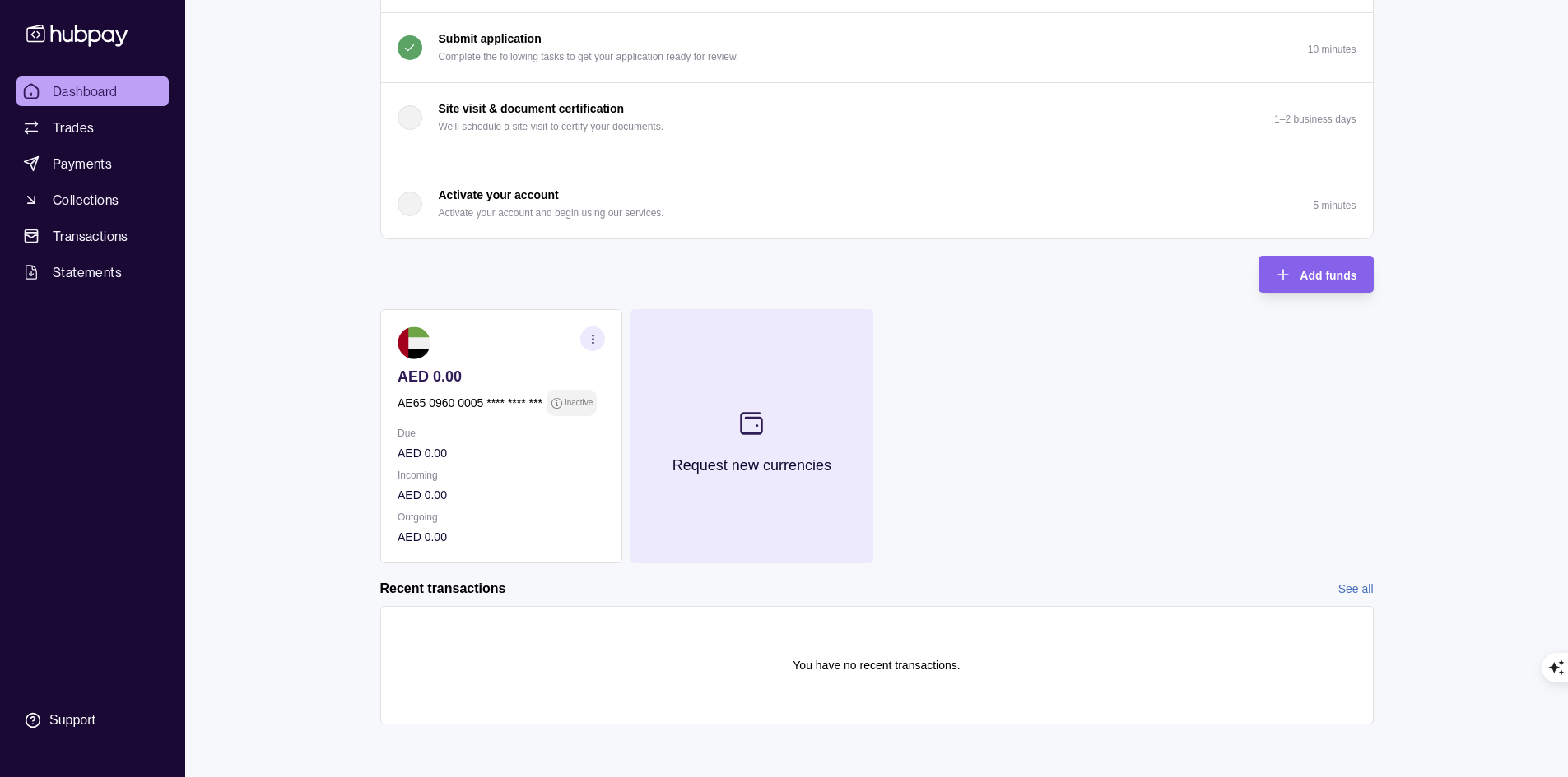
click at [749, 430] on icon at bounding box center [751, 422] width 27 height 27
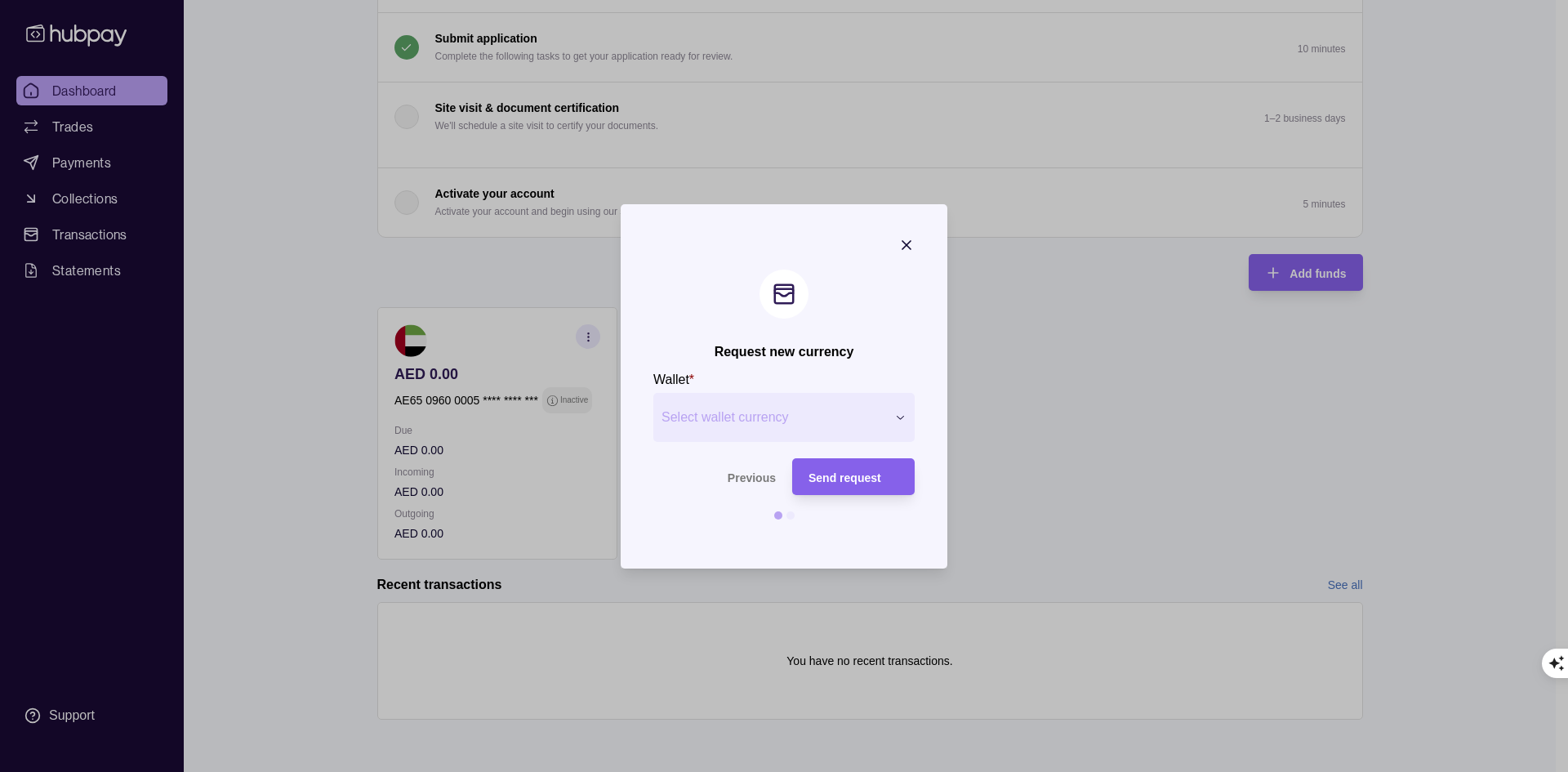
click at [743, 422] on span "Select wallet currency" at bounding box center [774, 417] width 225 height 19
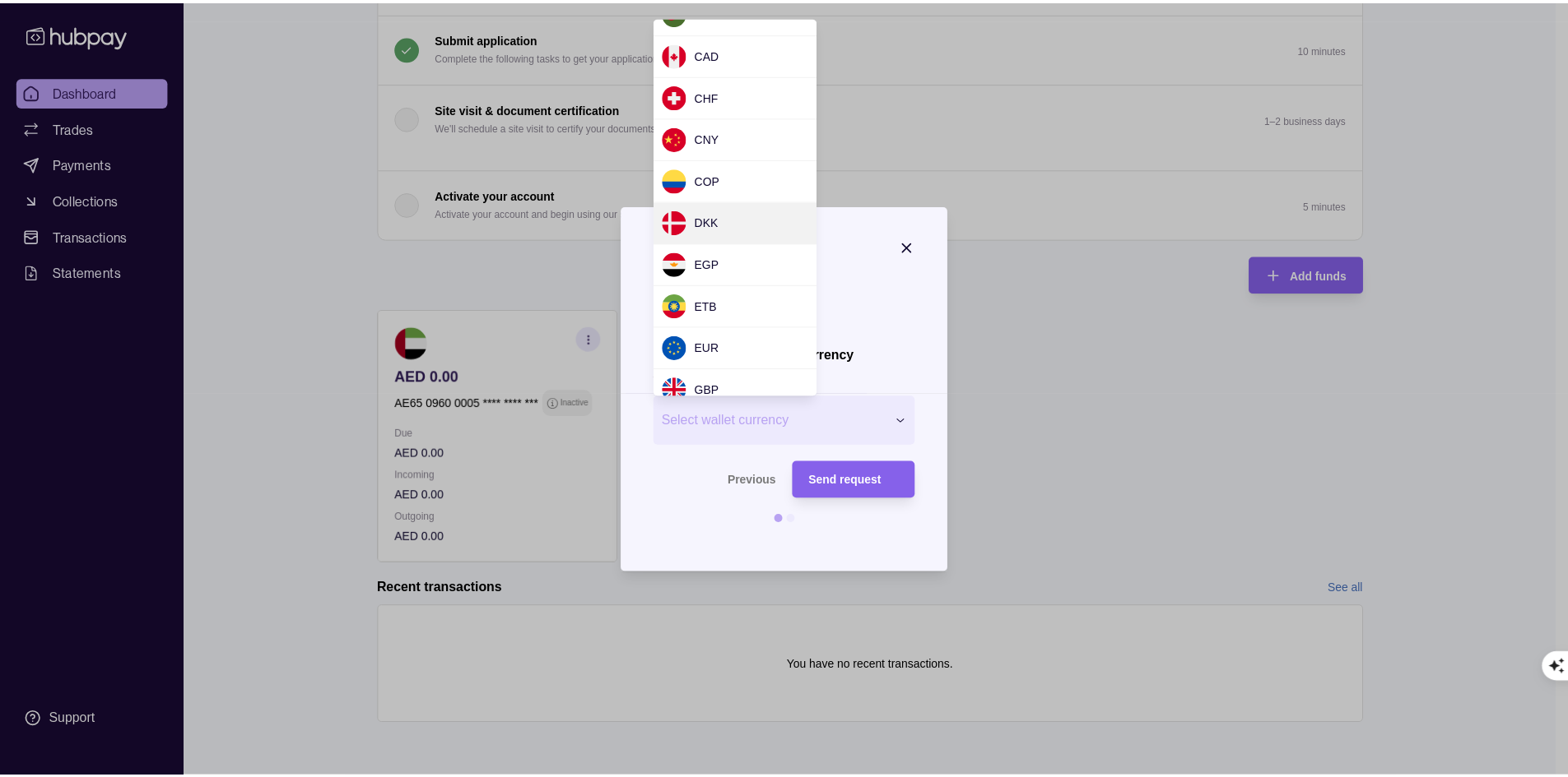
scroll to position [83, 0]
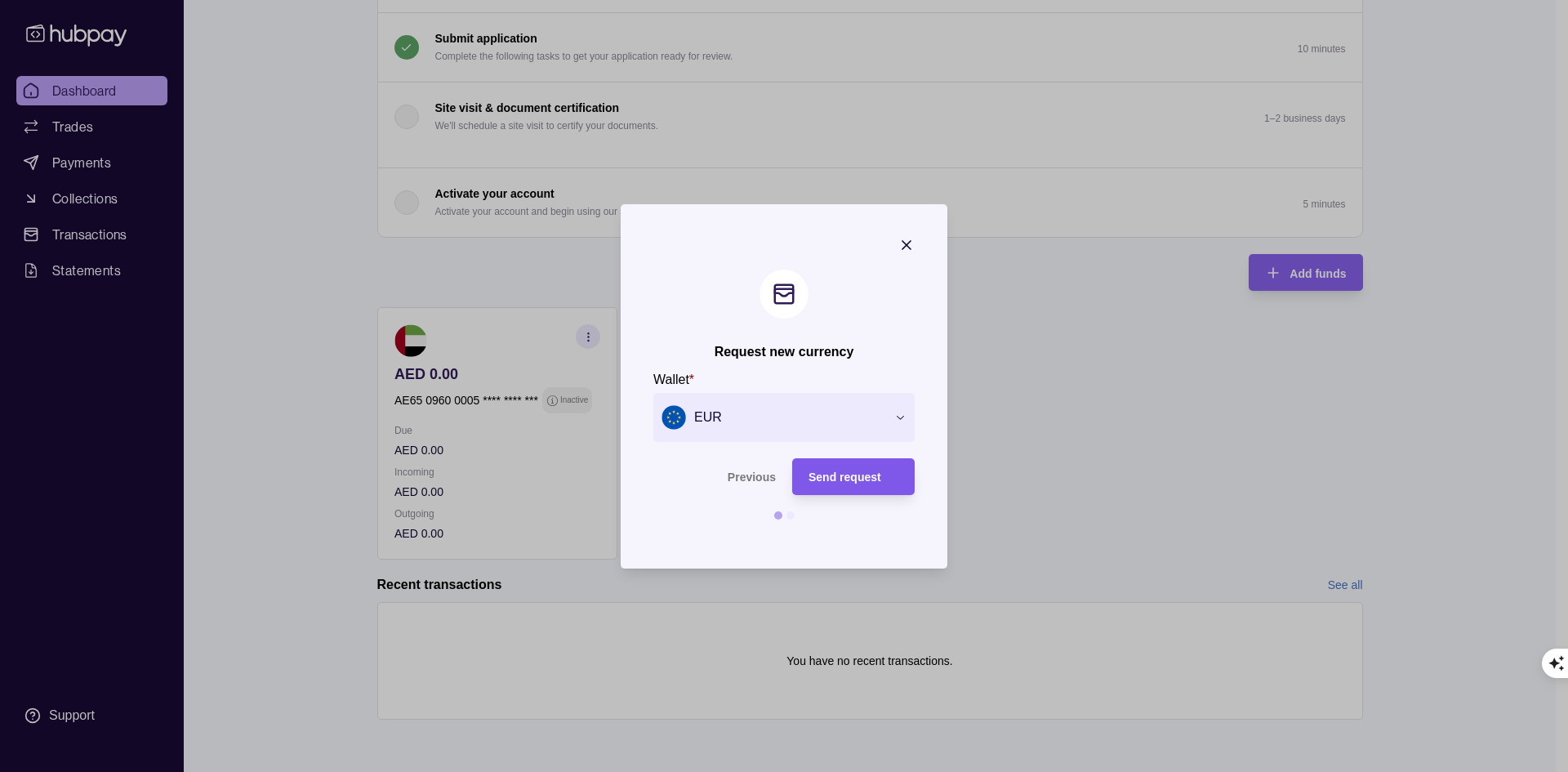
click at [865, 474] on span "Send request" at bounding box center [844, 477] width 73 height 13
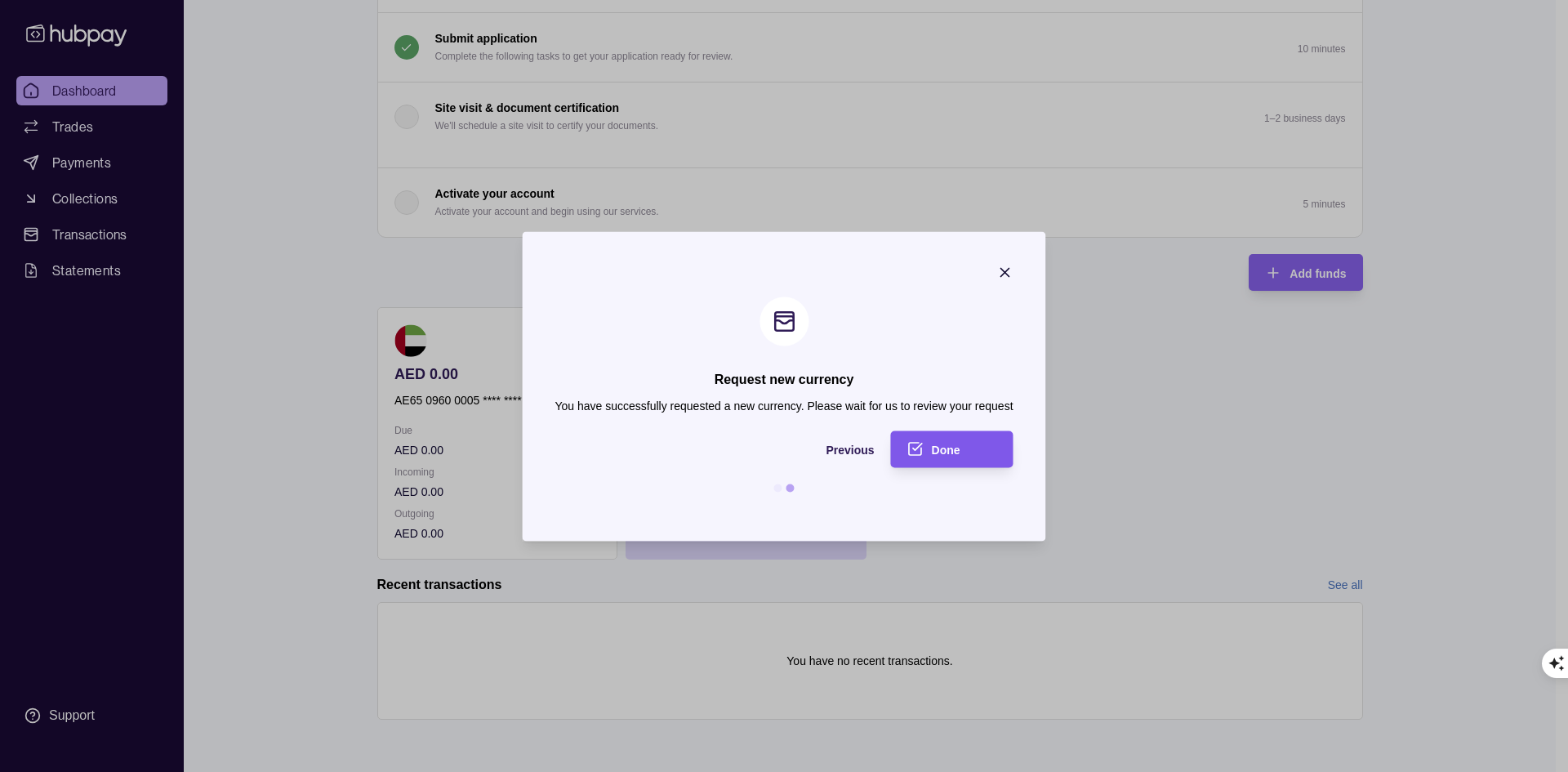
click at [941, 457] on div "Done" at bounding box center [964, 449] width 65 height 19
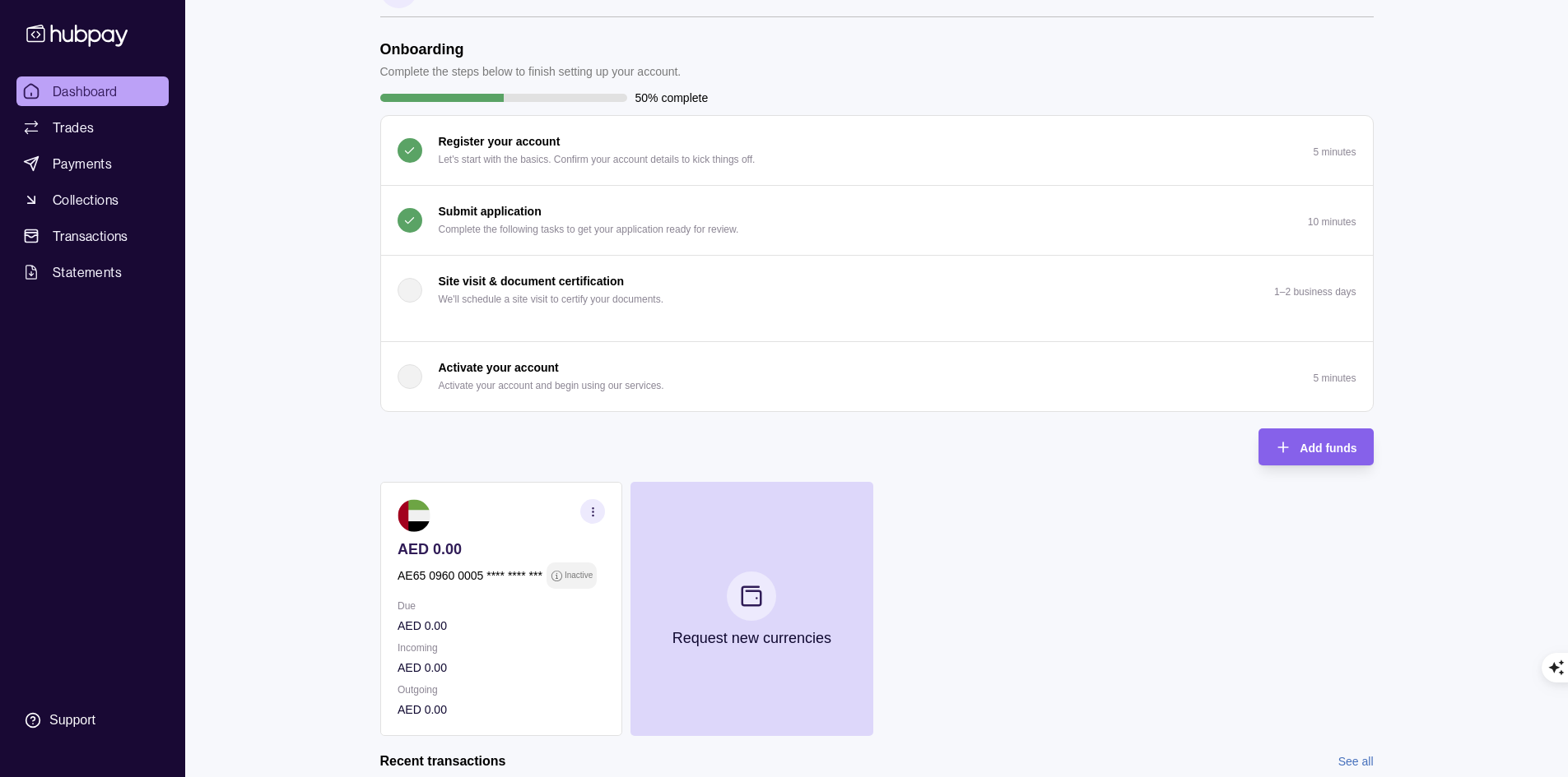
scroll to position [0, 0]
